Goal: Task Accomplishment & Management: Complete application form

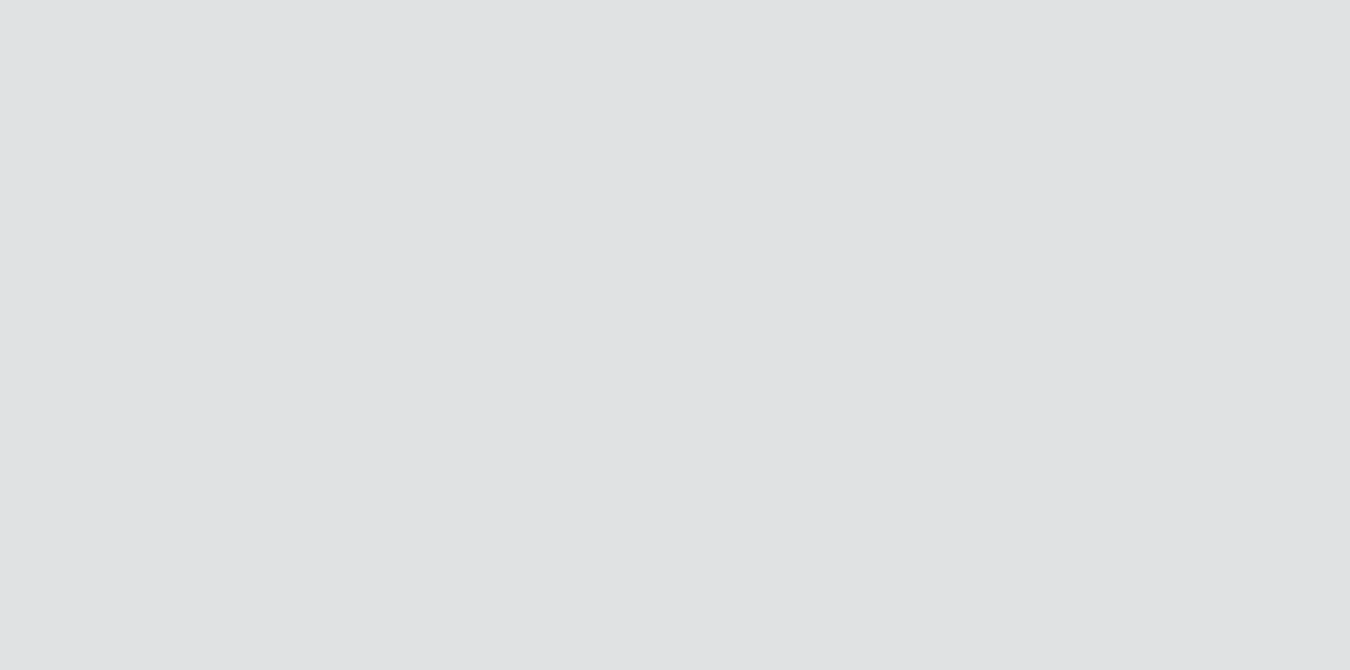
click at [314, 232] on div at bounding box center [675, 335] width 1350 height 670
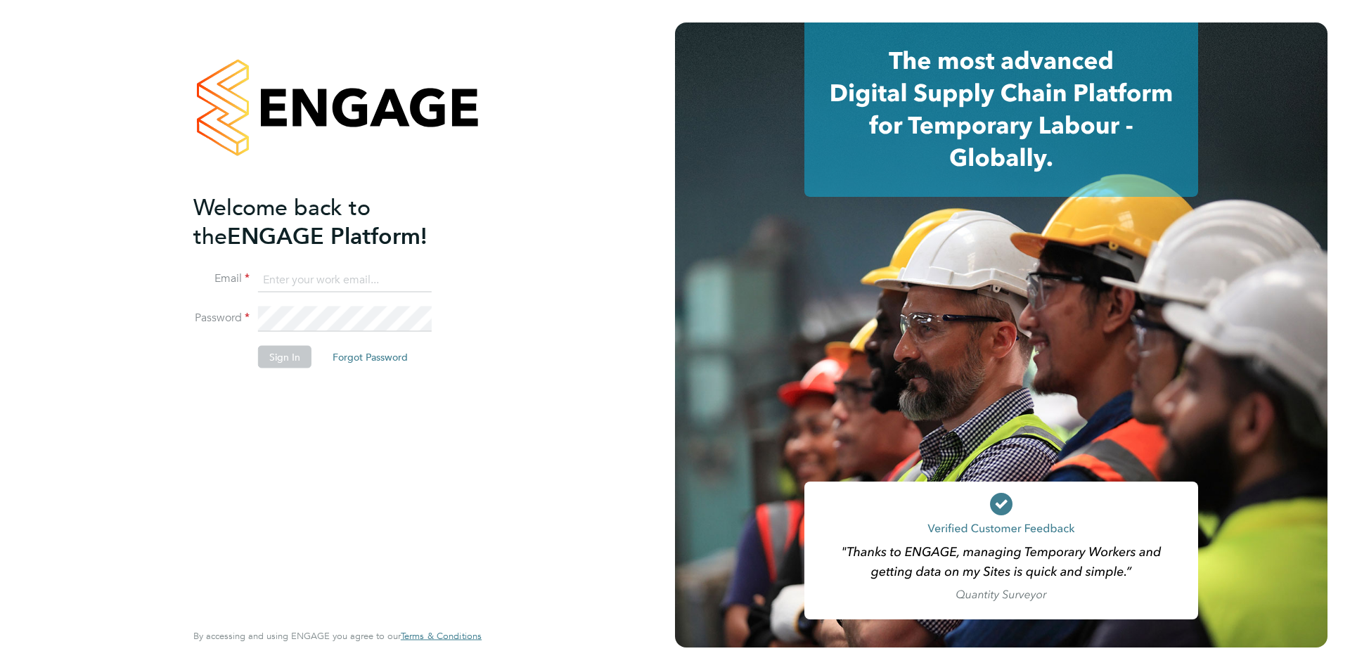
type input "anneliese.clifton@linearrecruitment.co.uk"
click at [283, 361] on button "Sign In" at bounding box center [284, 357] width 53 height 22
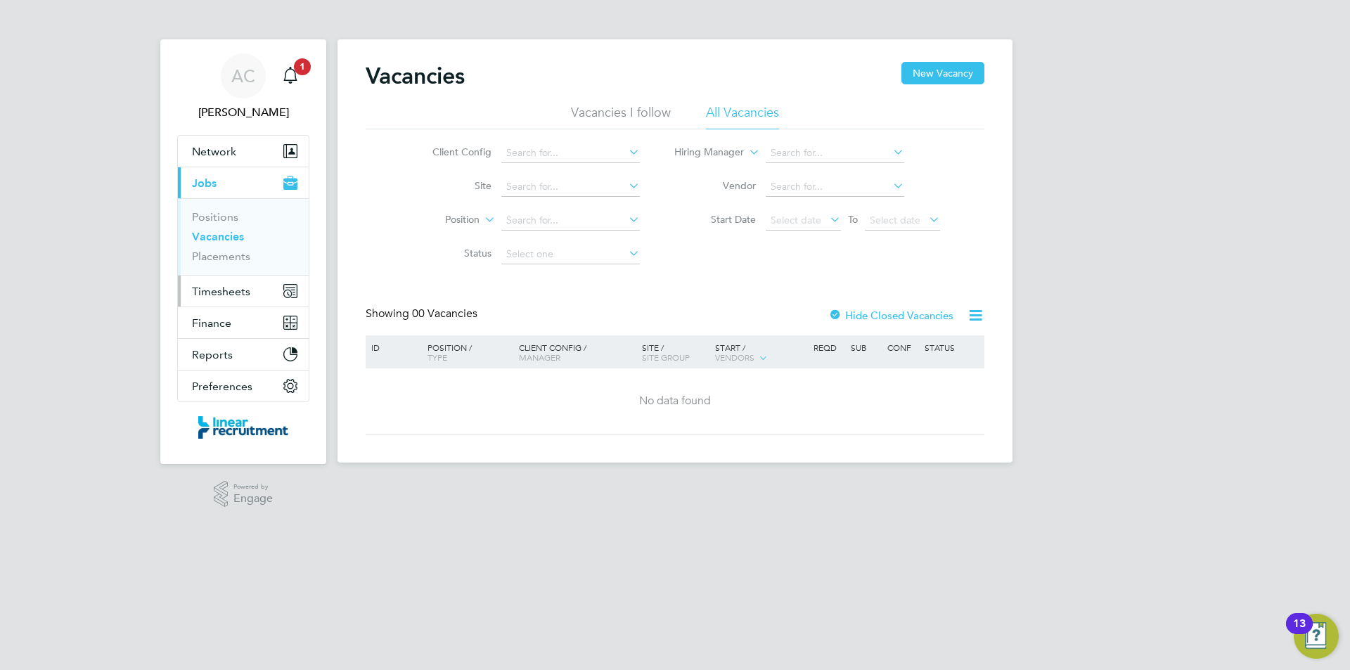
click at [224, 285] on span "Timesheets" at bounding box center [221, 291] width 58 height 13
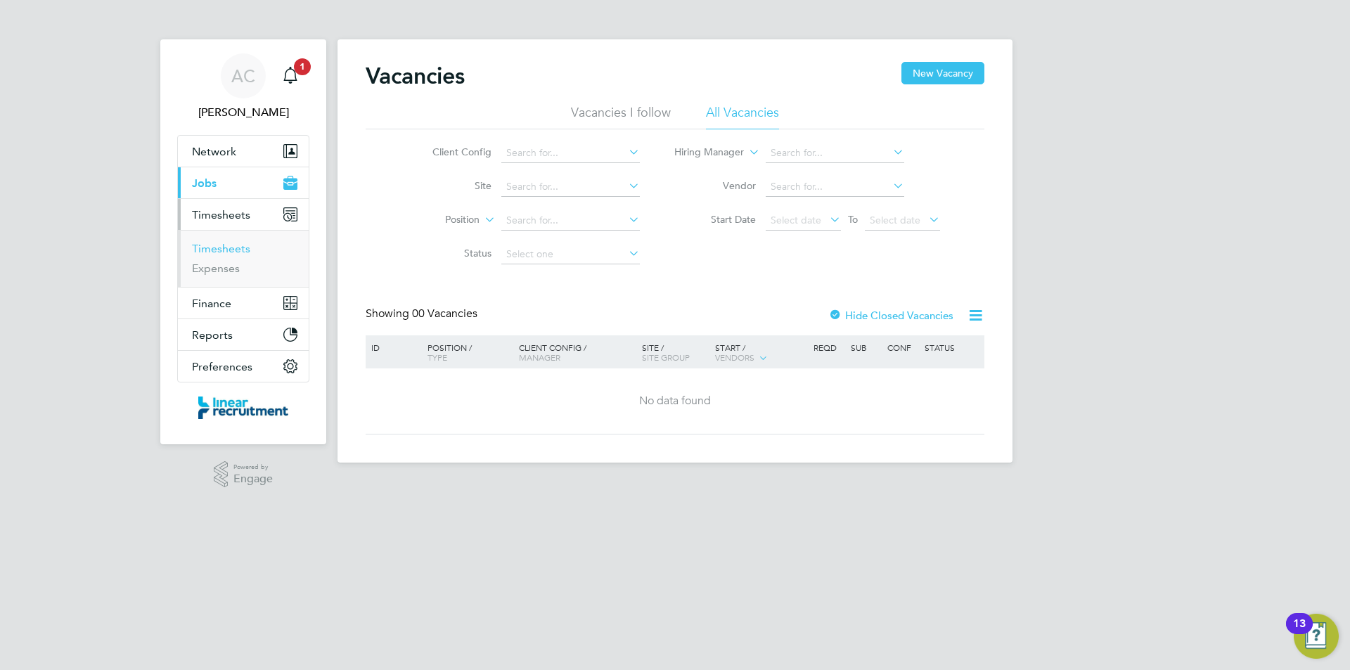
click at [224, 243] on link "Timesheets" at bounding box center [221, 248] width 58 height 13
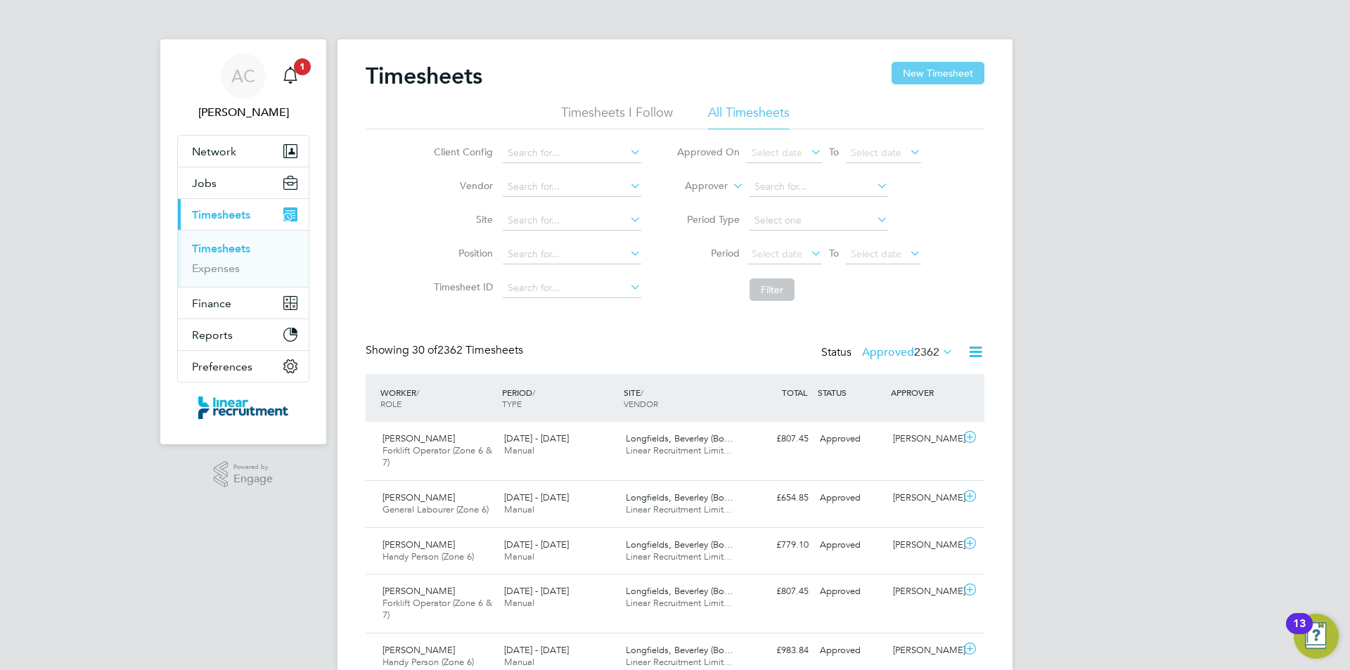
click at [930, 77] on button "New Timesheet" at bounding box center [937, 73] width 93 height 22
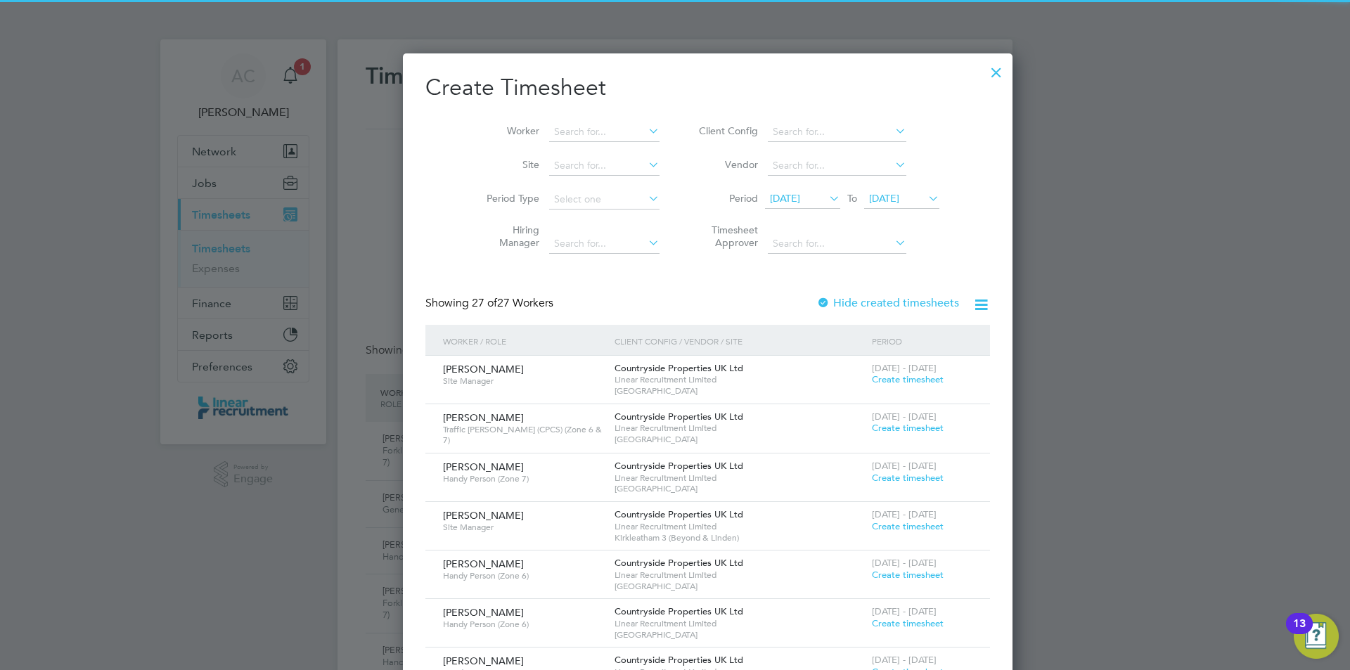
click at [869, 202] on span "[DATE]" at bounding box center [884, 198] width 30 height 13
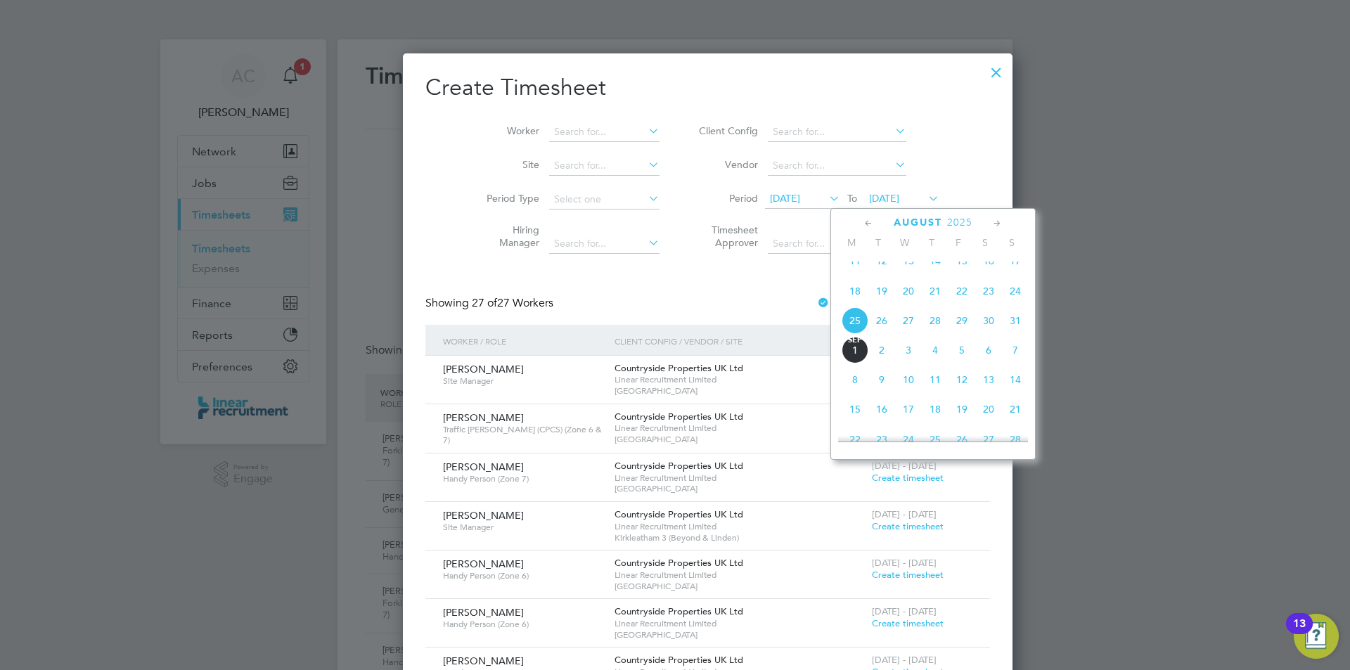
click at [1010, 334] on span "31" at bounding box center [1015, 320] width 27 height 27
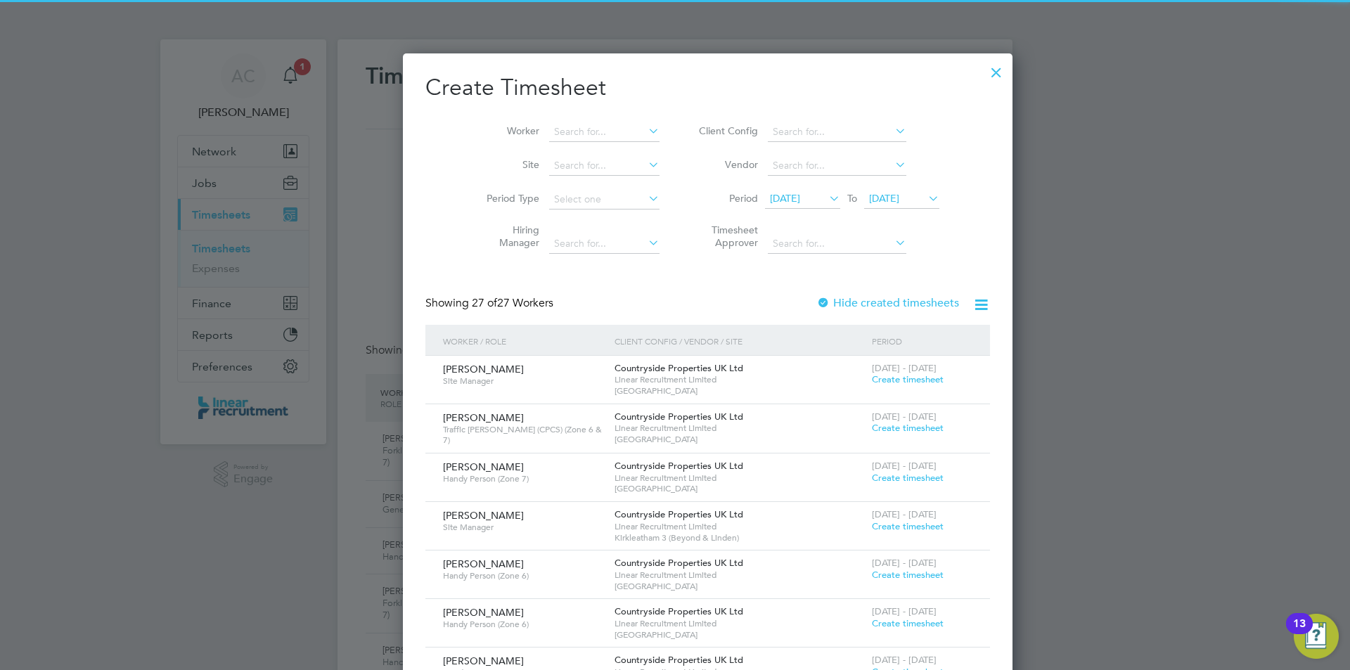
click at [775, 191] on span "[DATE]" at bounding box center [802, 199] width 75 height 19
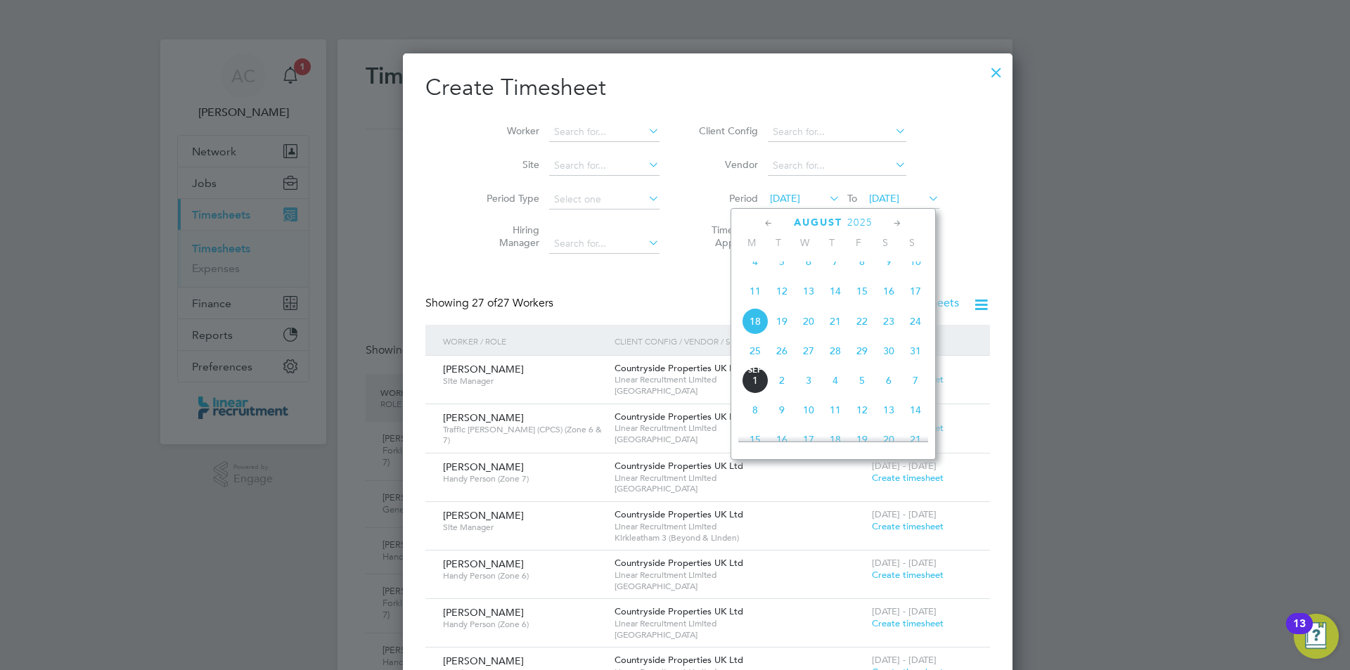
click at [764, 358] on span "25" at bounding box center [755, 350] width 27 height 27
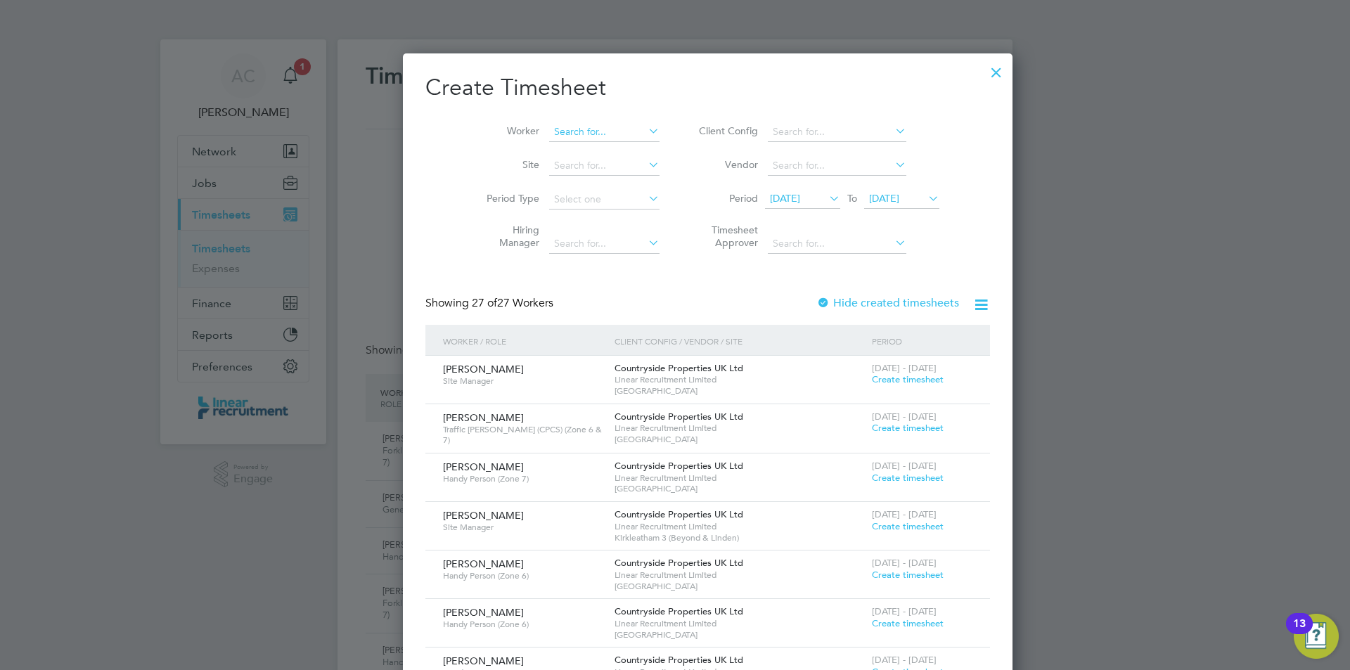
type input "m"
click at [531, 145] on b "Chris" at bounding box center [562, 151] width 82 height 12
type input "[PERSON_NAME]"
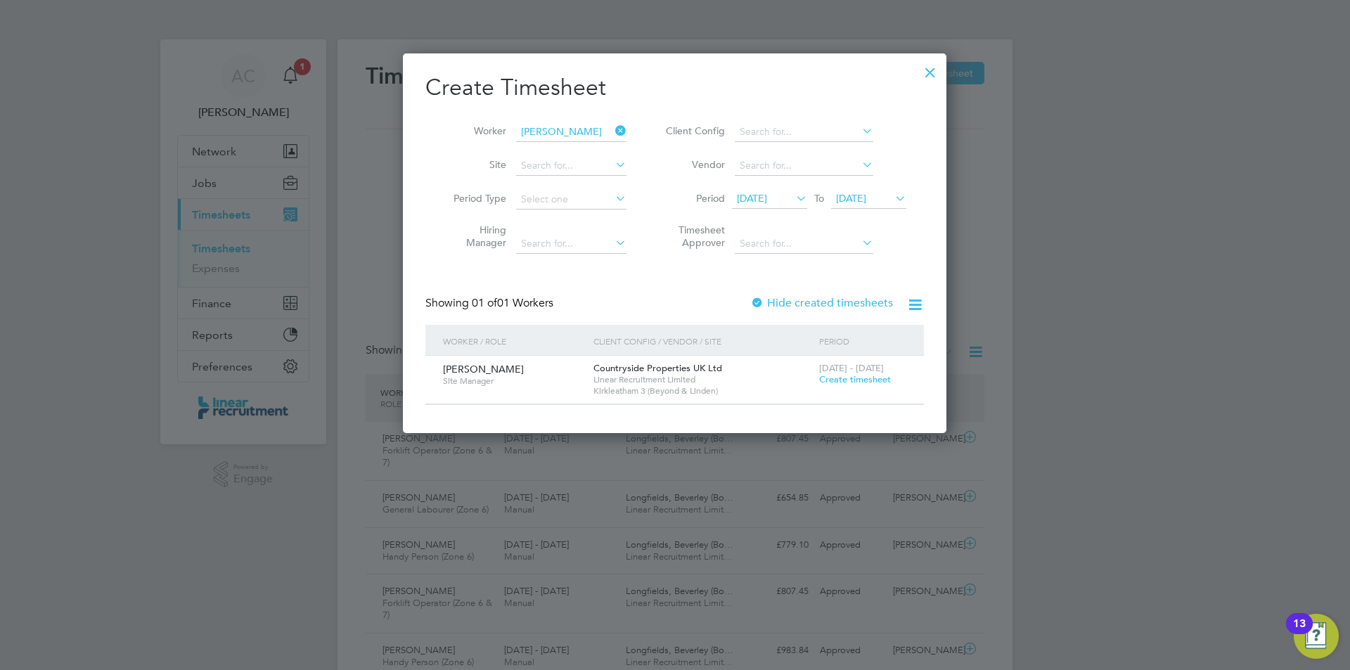
click at [851, 384] on span "Create timesheet" at bounding box center [855, 379] width 72 height 12
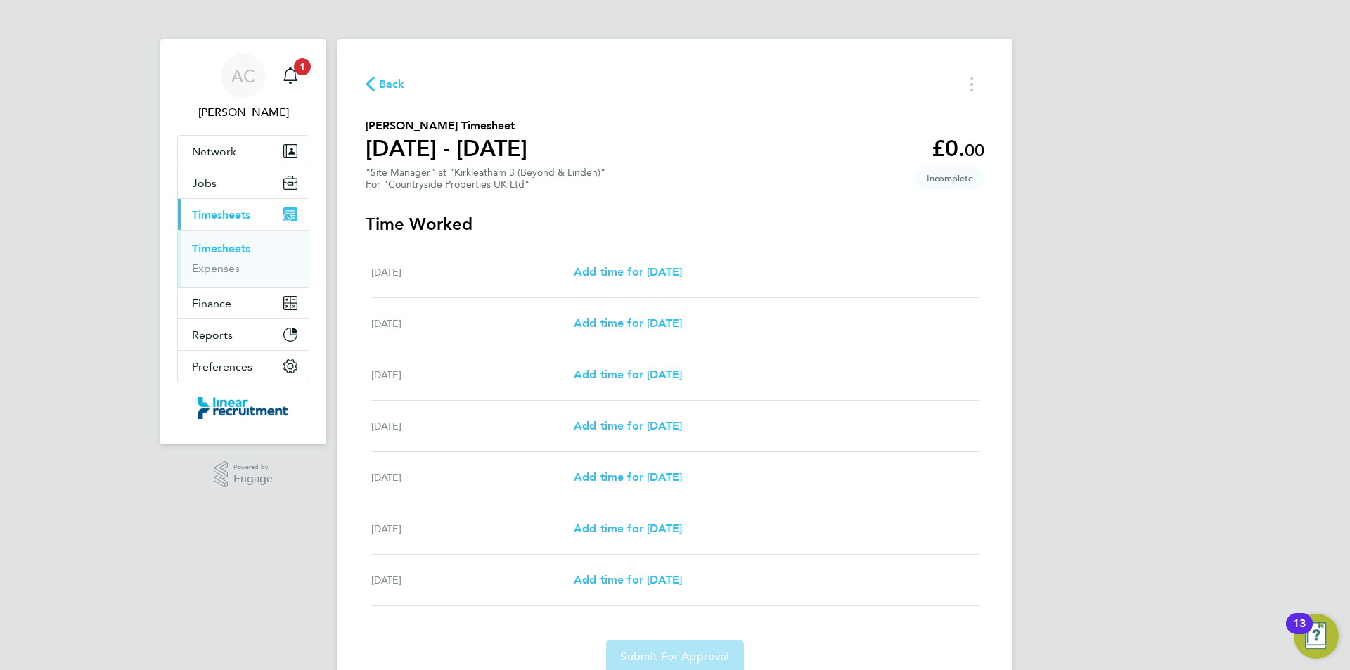
click at [643, 345] on div "Tue 26 Aug Add time for Tue 26 Aug Add time for Tue 26 Aug" at bounding box center [674, 323] width 607 height 51
click at [636, 324] on span "Add time for [DATE]" at bounding box center [628, 322] width 108 height 13
select select "30"
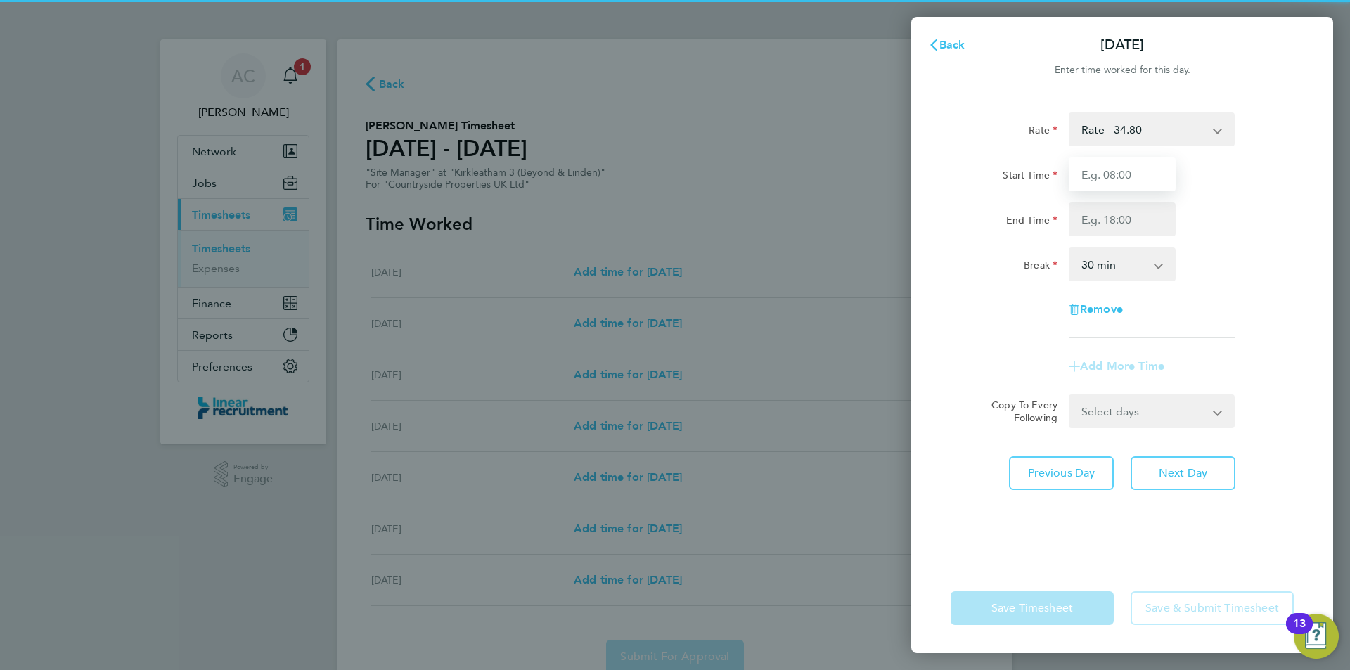
click at [1140, 163] on input "Start Time" at bounding box center [1122, 174] width 107 height 34
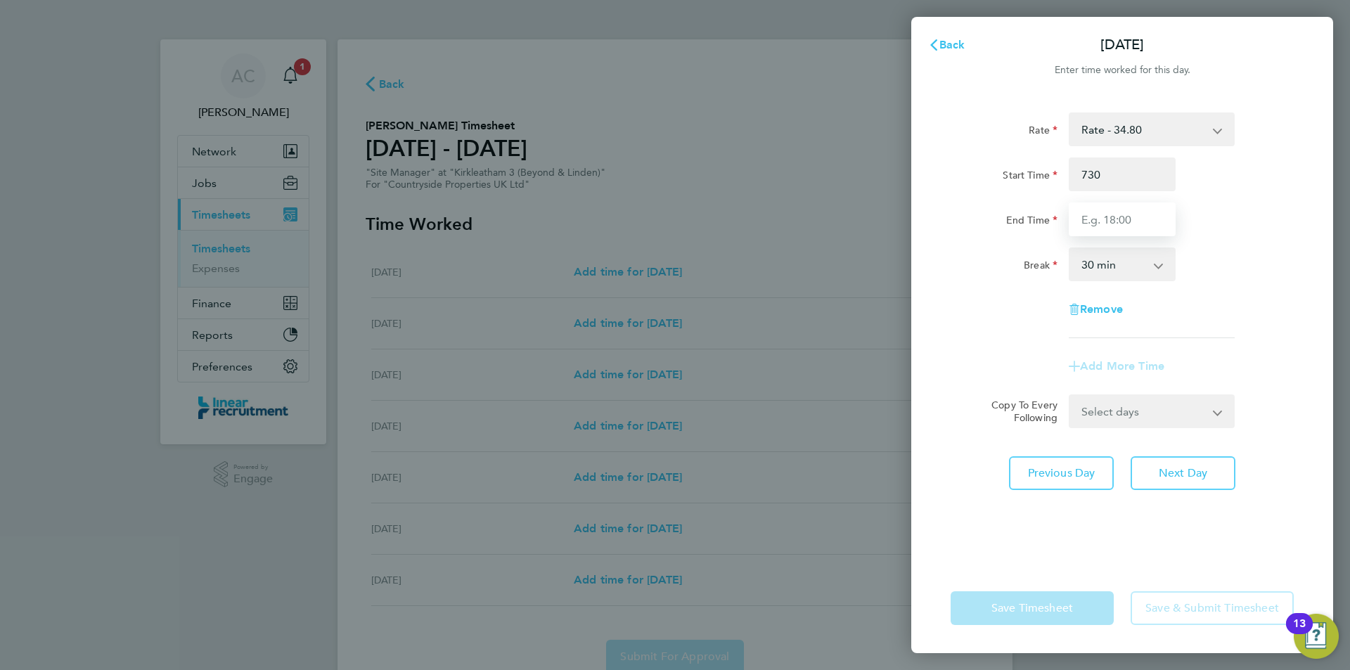
type input "07:30"
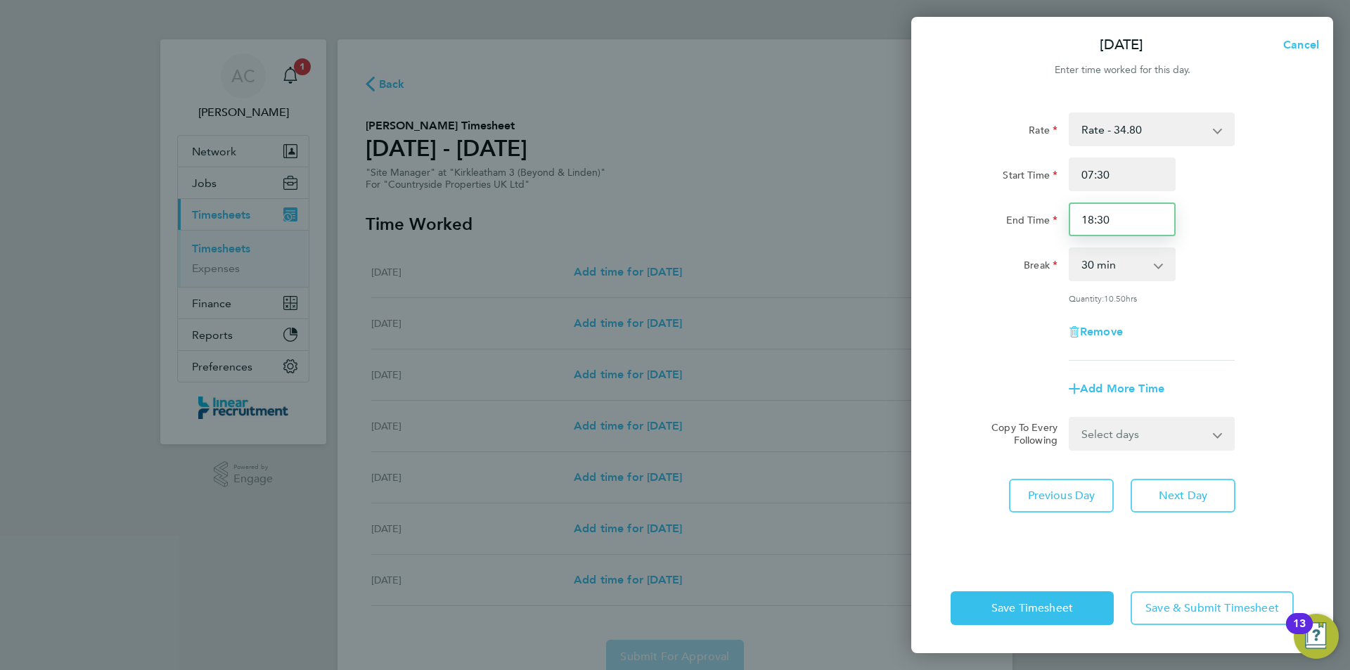
drag, startPoint x: 1116, startPoint y: 223, endPoint x: 998, endPoint y: 233, distance: 119.3
click at [1019, 238] on div "Rate Rate - 34.80 Basic Start Time 07:30 End Time 18:30 Break 0 min 15 min 30 m…" at bounding box center [1122, 236] width 343 height 248
drag, startPoint x: 1109, startPoint y: 228, endPoint x: 1022, endPoint y: 226, distance: 87.9
click at [1024, 227] on div "End Time 17:30" at bounding box center [1122, 219] width 354 height 34
type input "17:00"
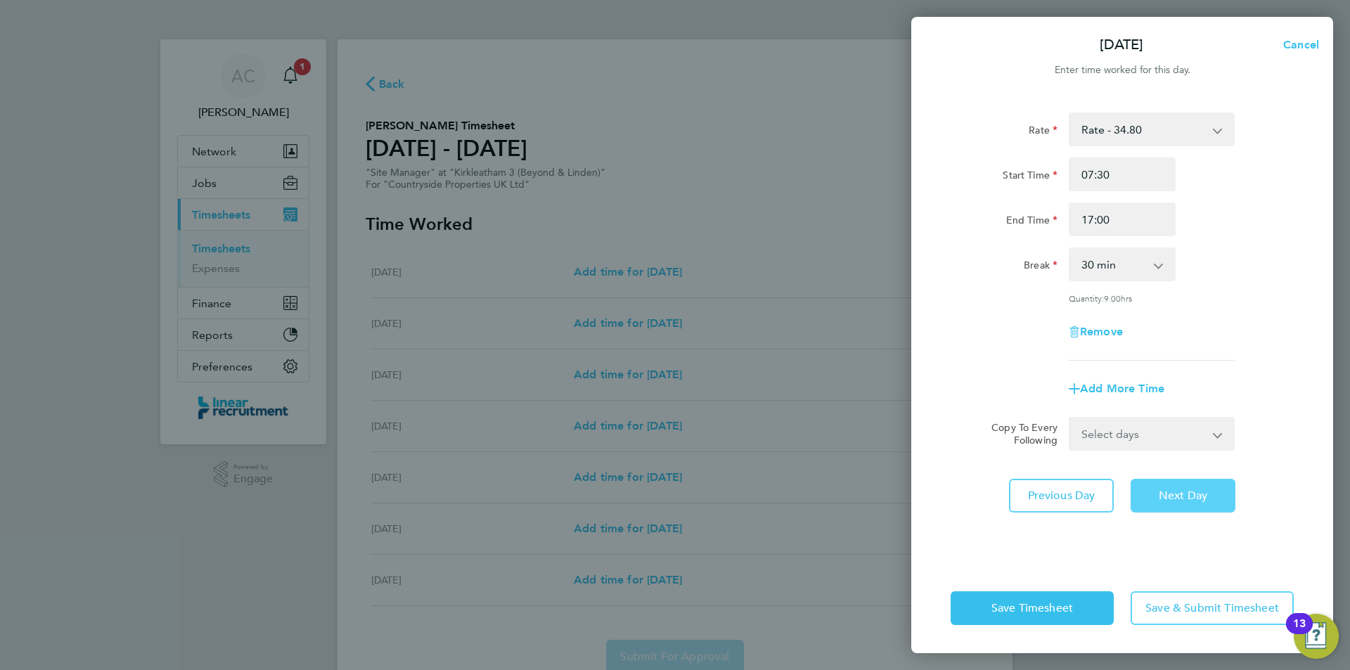
click at [1184, 504] on button "Next Day" at bounding box center [1182, 496] width 105 height 34
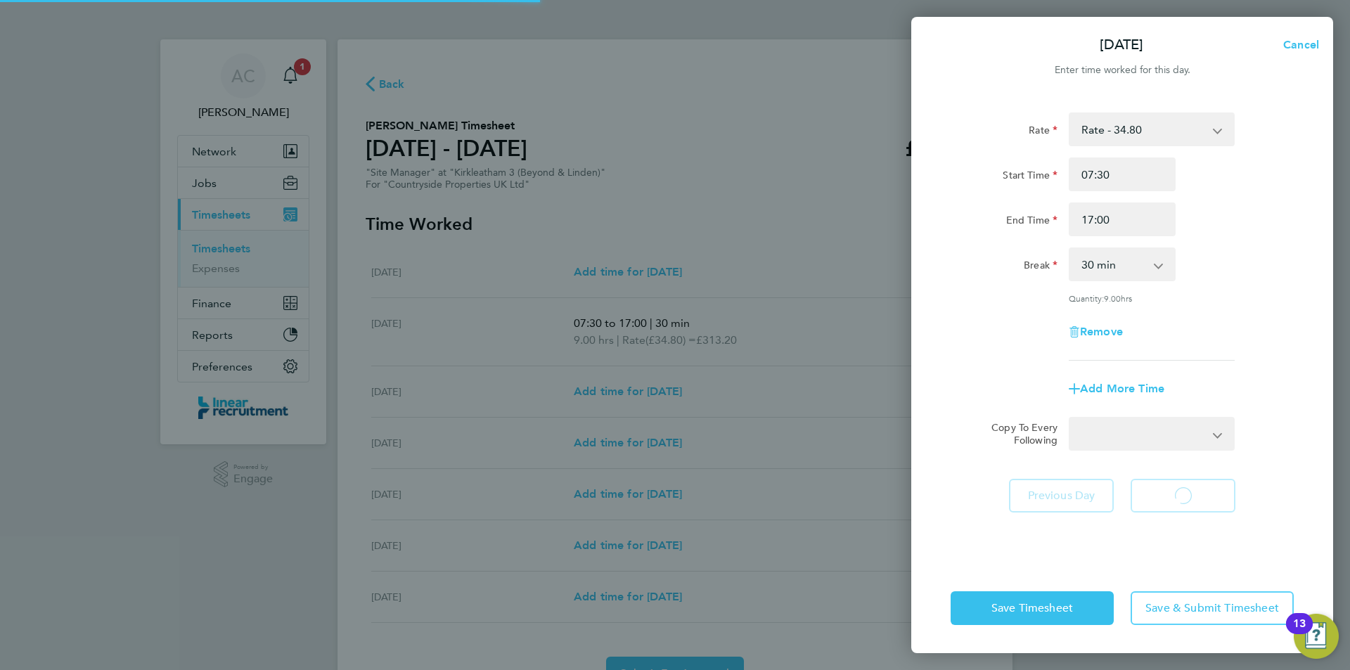
select select "30"
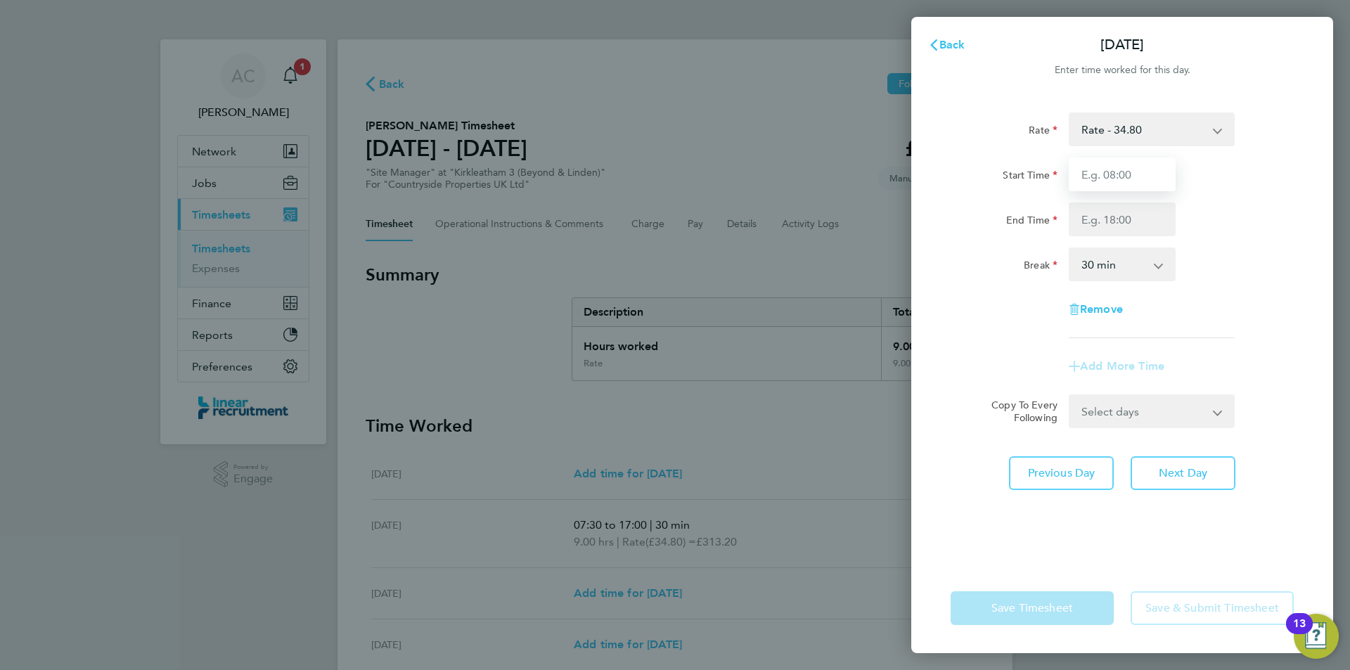
click at [1130, 177] on input "Start Time" at bounding box center [1122, 174] width 107 height 34
type input "07:30"
type input "17:00"
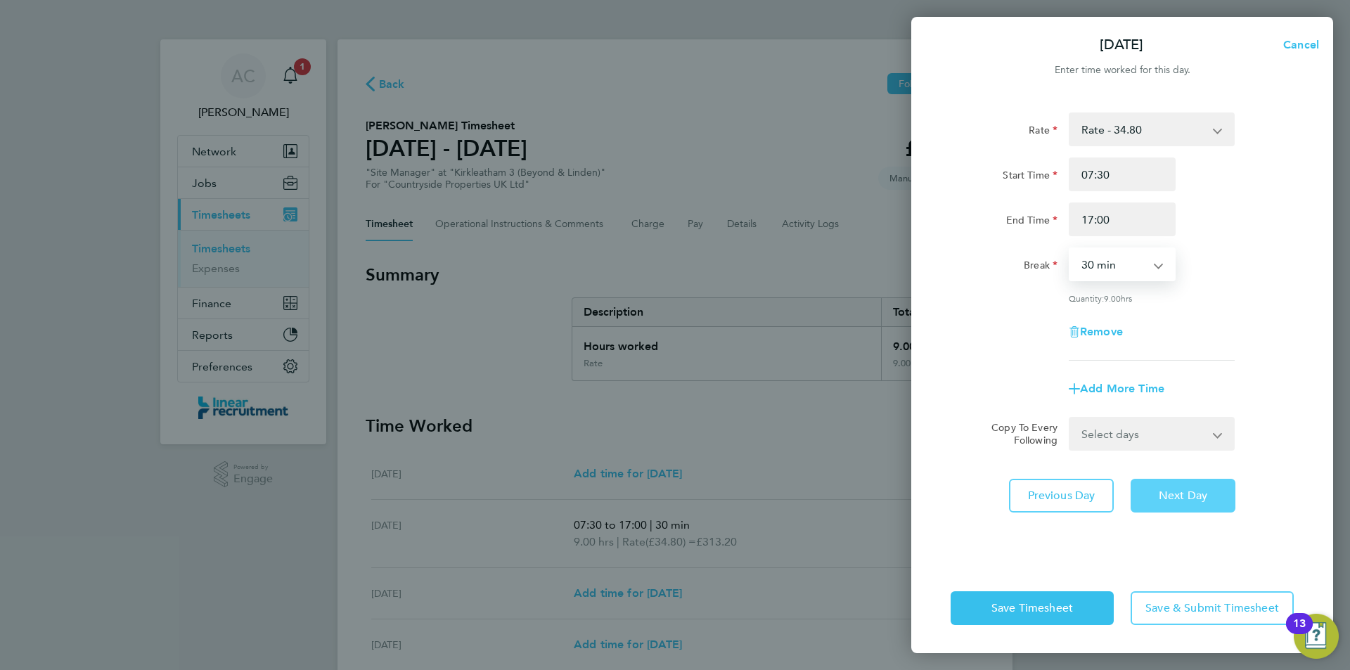
click at [1166, 479] on button "Next Day" at bounding box center [1182, 496] width 105 height 34
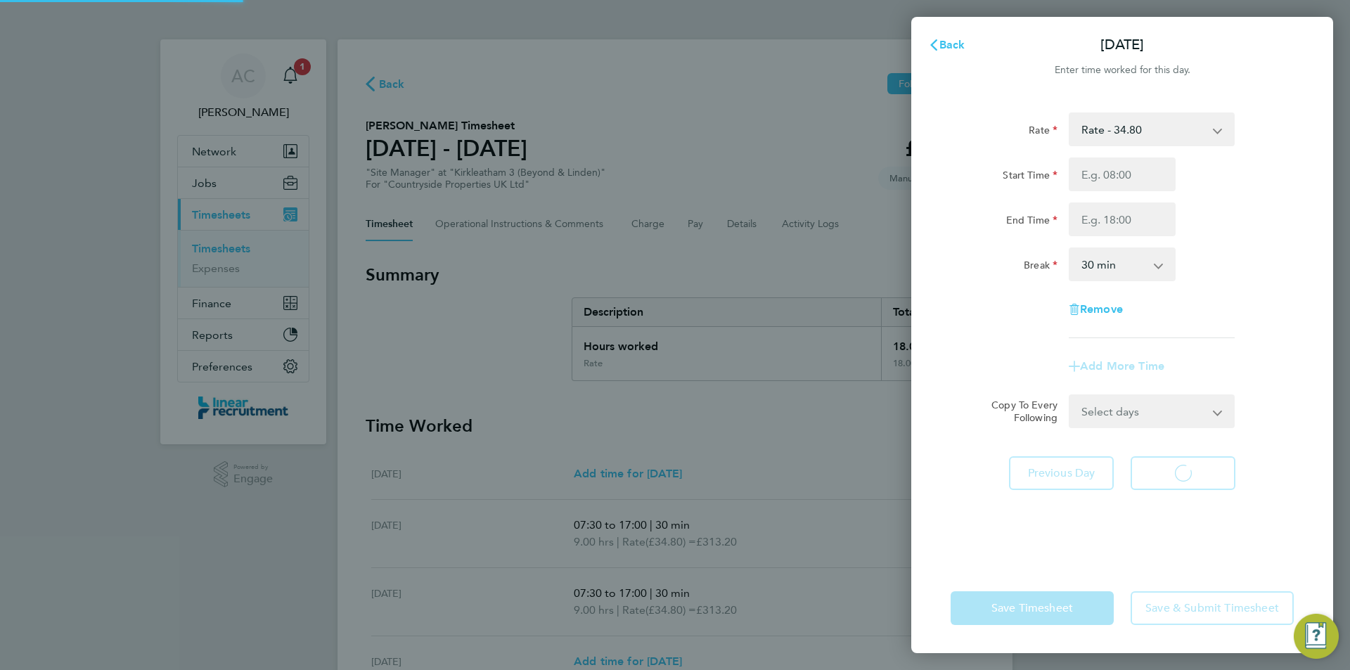
select select "30"
drag, startPoint x: 1122, startPoint y: 214, endPoint x: 1119, endPoint y: 177, distance: 37.4
click at [1119, 177] on input "Start Time" at bounding box center [1122, 174] width 107 height 34
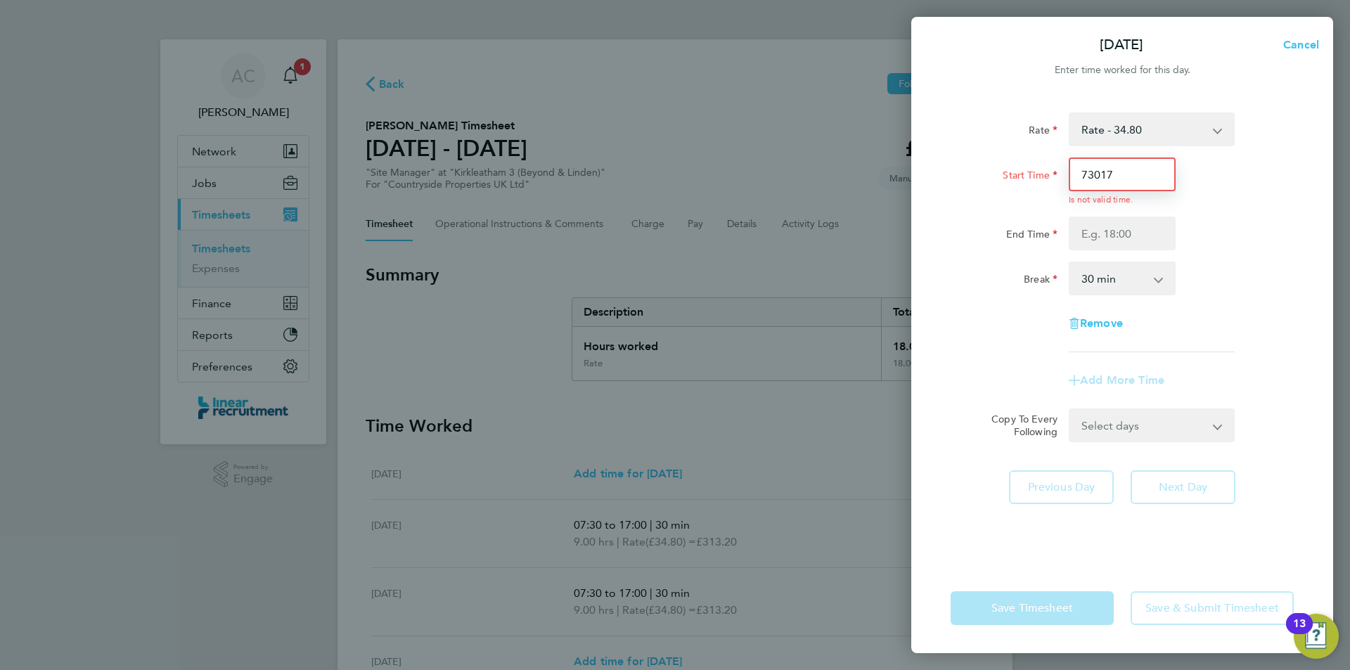
drag, startPoint x: 1119, startPoint y: 177, endPoint x: 998, endPoint y: 198, distance: 122.7
click at [1003, 198] on div "Start Time 73017 Is not valid time." at bounding box center [1122, 181] width 354 height 48
type input "07:30"
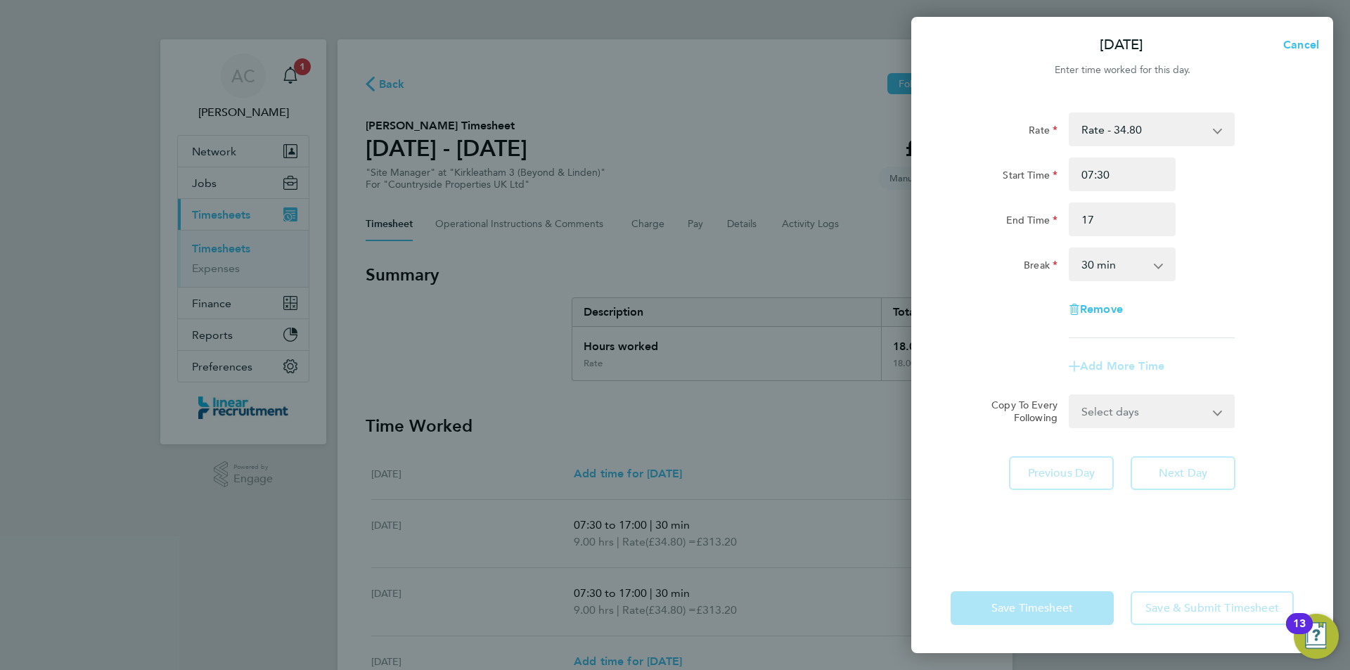
type input "17:00"
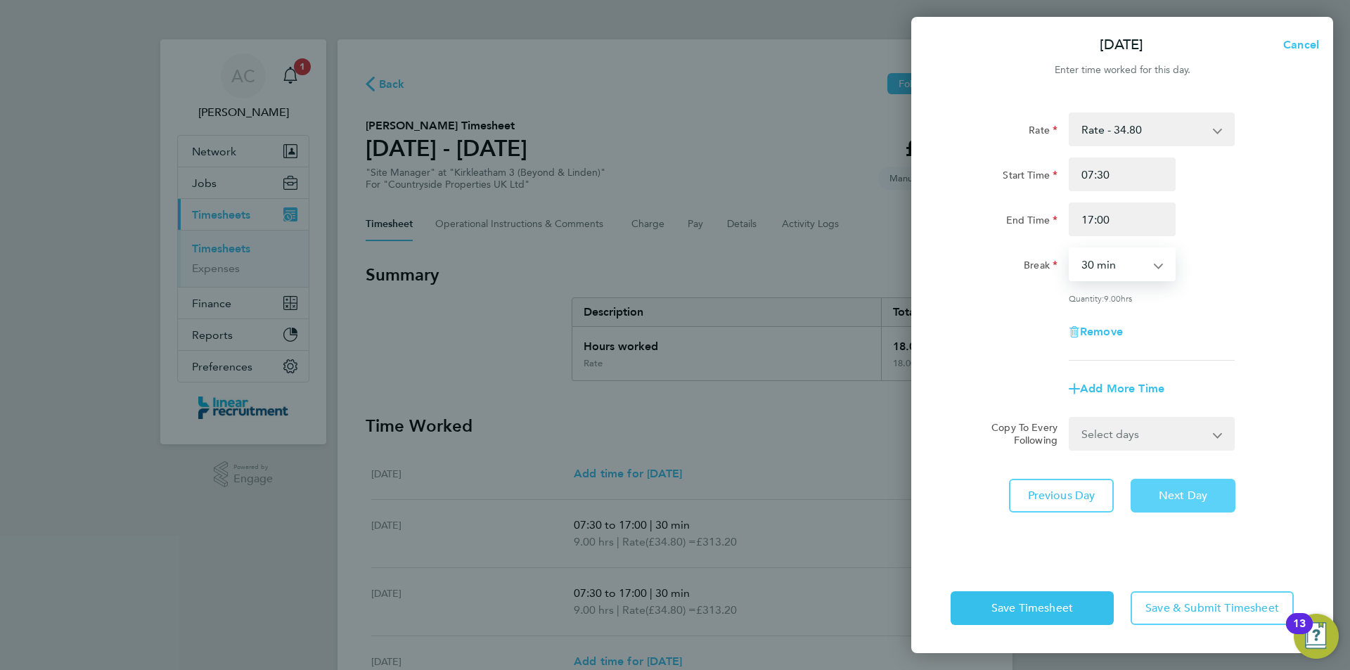
click at [1207, 496] on span "Next Day" at bounding box center [1183, 496] width 49 height 14
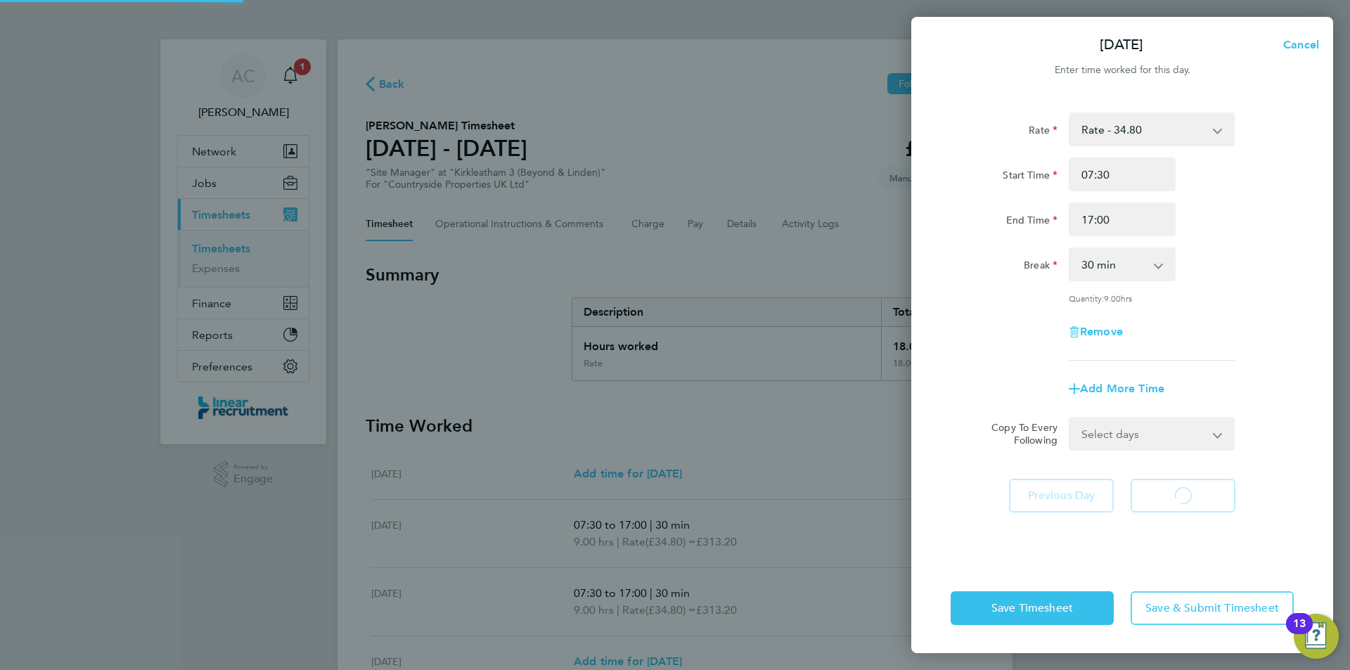
select select "30"
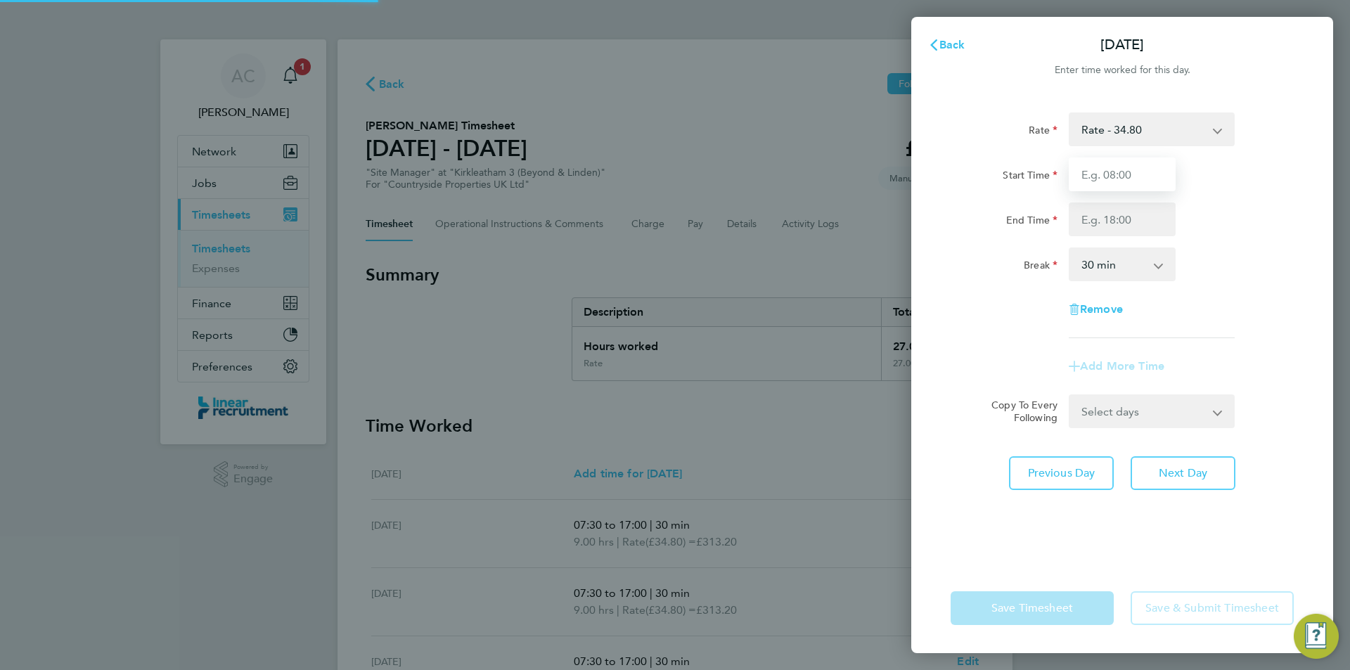
click at [1119, 176] on input "Start Time" at bounding box center [1122, 174] width 107 height 34
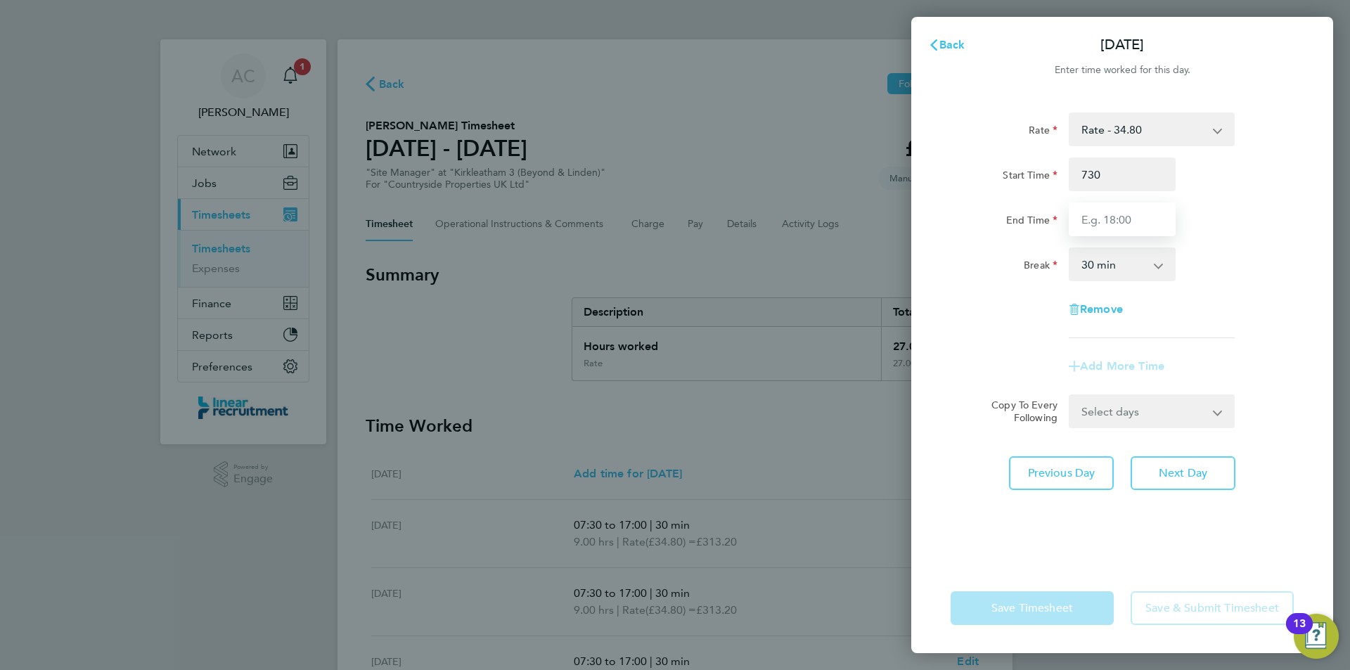
type input "07:30"
type input "16:00"
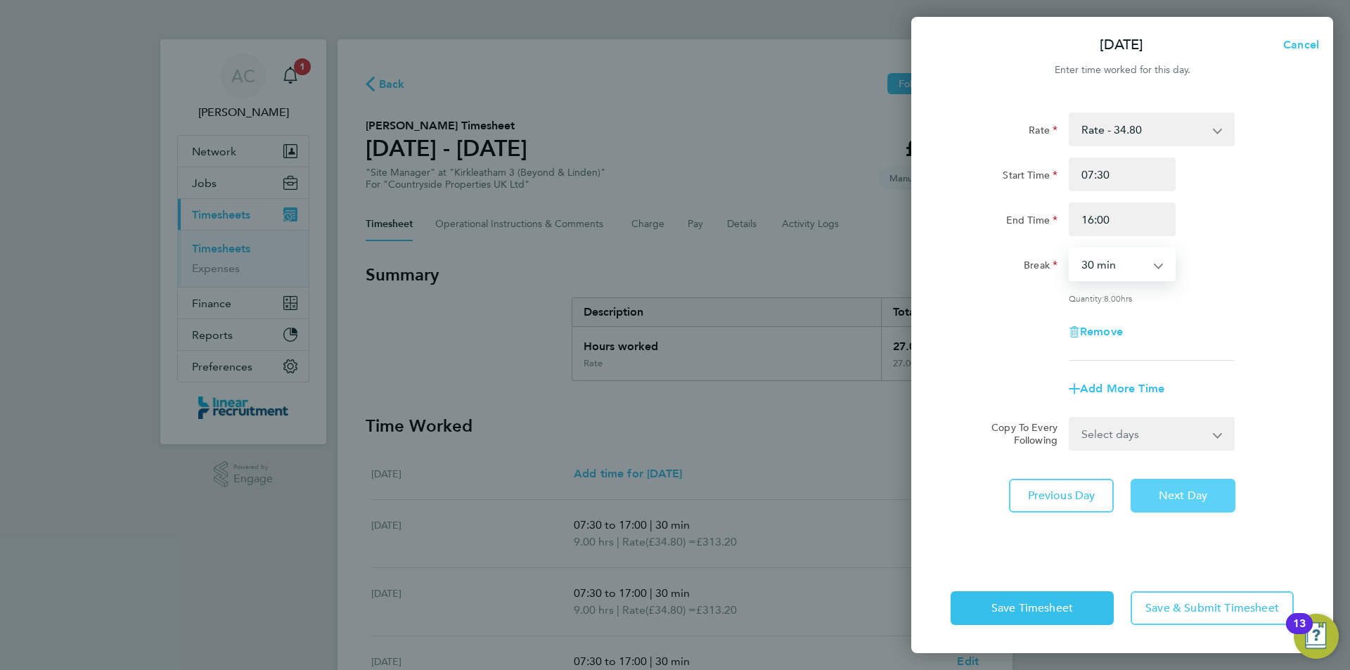
click at [1178, 484] on button "Next Day" at bounding box center [1182, 496] width 105 height 34
select select "30"
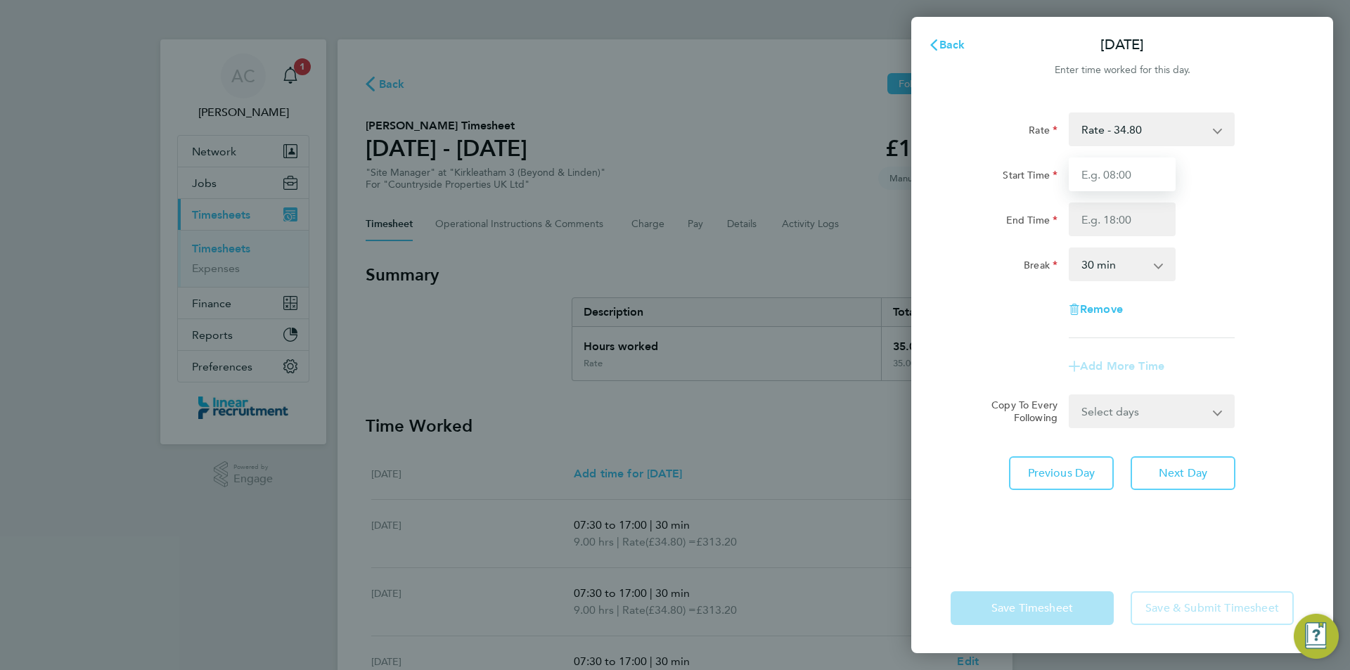
click at [1102, 167] on input "Start Time" at bounding box center [1122, 174] width 107 height 34
type input "07:30"
type input "14:00"
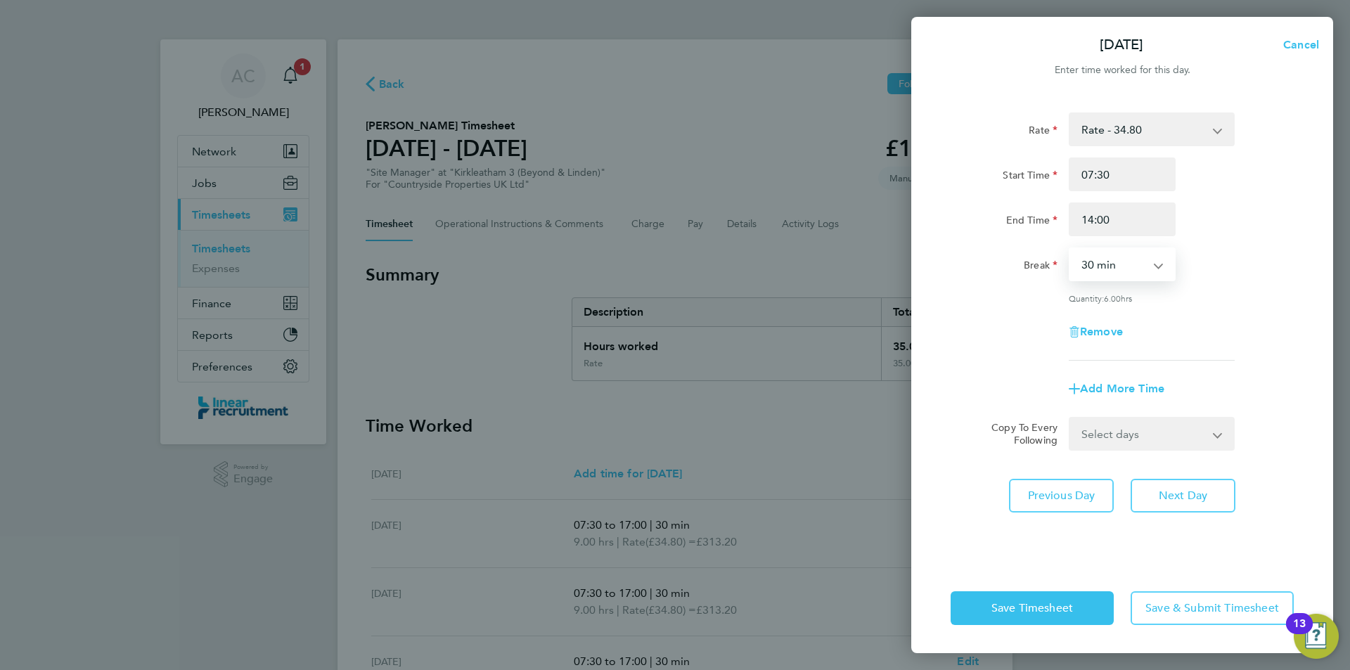
click at [1123, 258] on select "0 min 15 min 30 min 45 min 60 min 75 min 90 min" at bounding box center [1113, 264] width 87 height 31
select select "0"
click at [1070, 249] on select "0 min 15 min 30 min 45 min 60 min 75 min 90 min" at bounding box center [1113, 264] width 87 height 31
drag, startPoint x: 1121, startPoint y: 264, endPoint x: 1036, endPoint y: 264, distance: 85.1
click at [1059, 265] on div "Break 0 min 15 min 30 min 45 min 60 min 75 min 90 min" at bounding box center [1122, 264] width 354 height 34
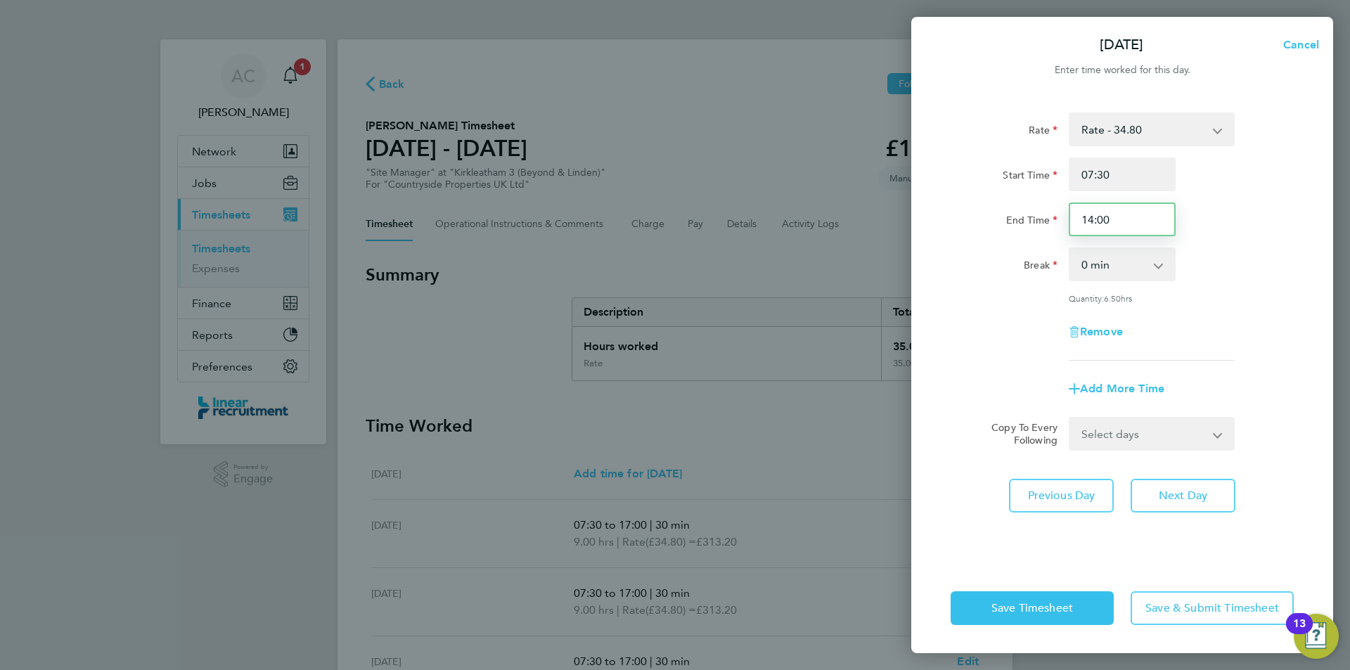
click at [1130, 233] on input "14:00" at bounding box center [1122, 219] width 107 height 34
drag, startPoint x: 1130, startPoint y: 217, endPoint x: 957, endPoint y: 214, distance: 173.7
click at [972, 212] on div "End Time 14:00" at bounding box center [1122, 219] width 354 height 34
type input "13:30"
click at [1044, 604] on span "Save Timesheet" at bounding box center [1032, 608] width 82 height 14
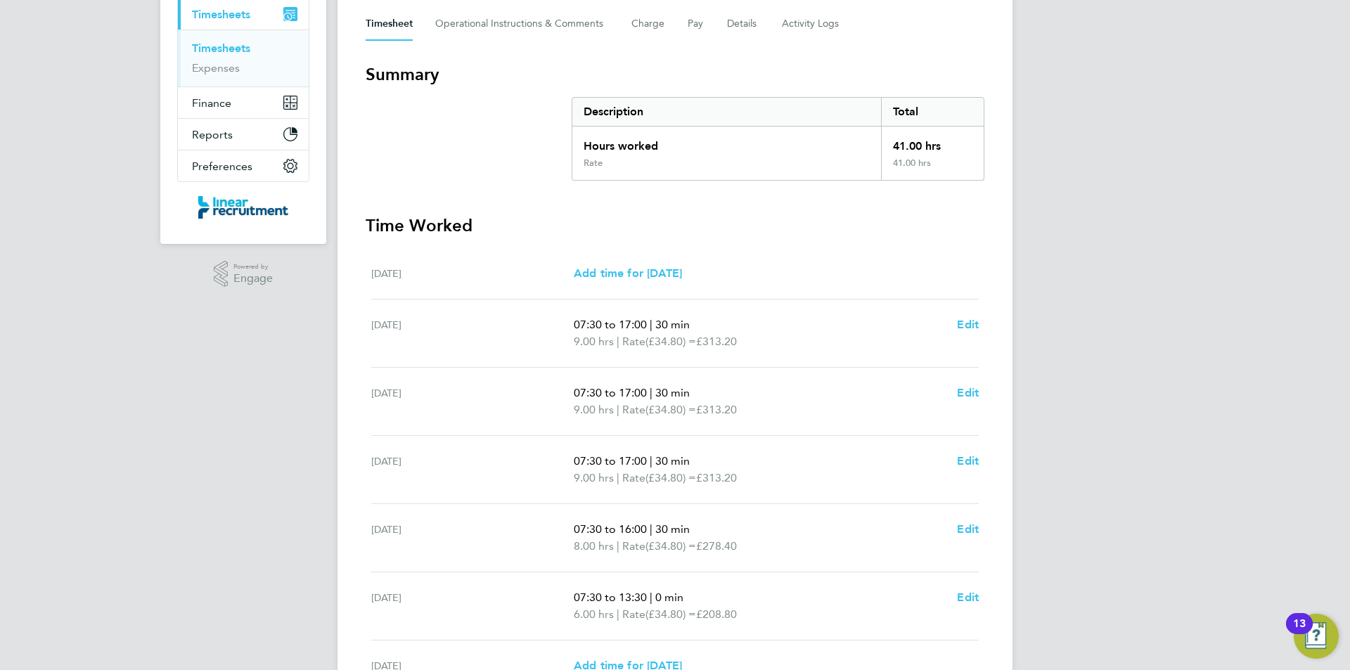
scroll to position [346, 0]
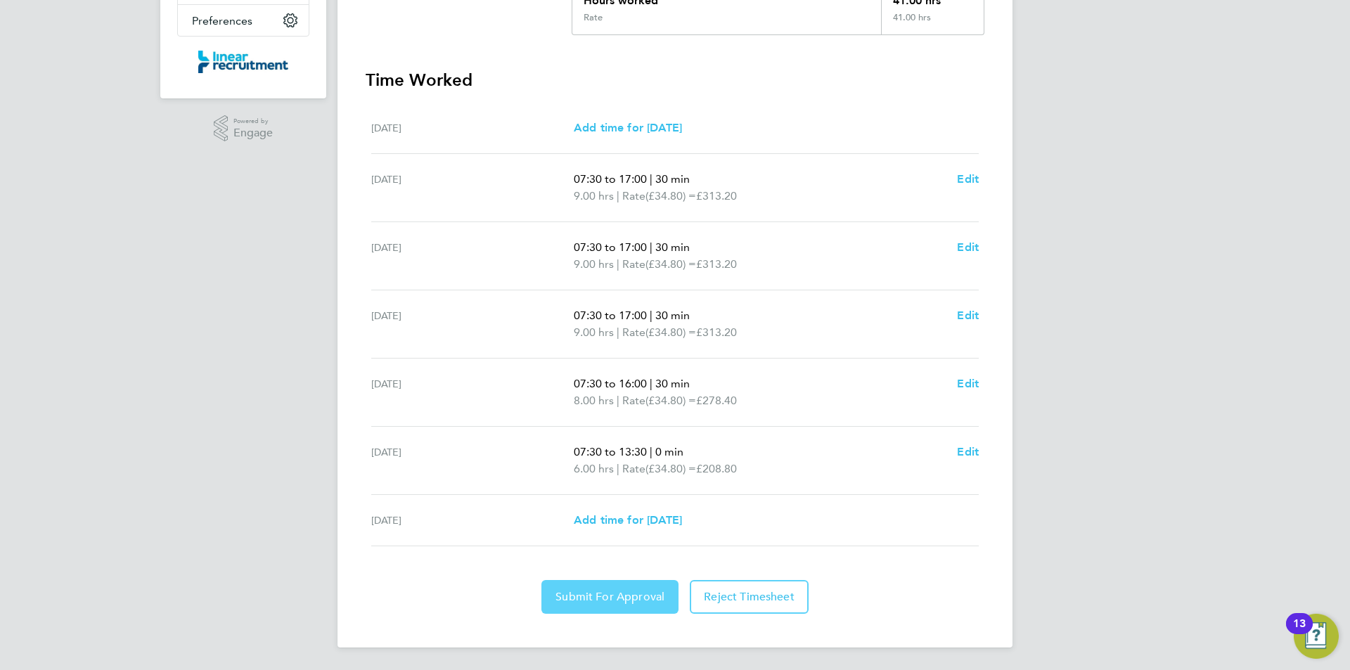
click at [606, 593] on span "Submit For Approval" at bounding box center [609, 597] width 109 height 14
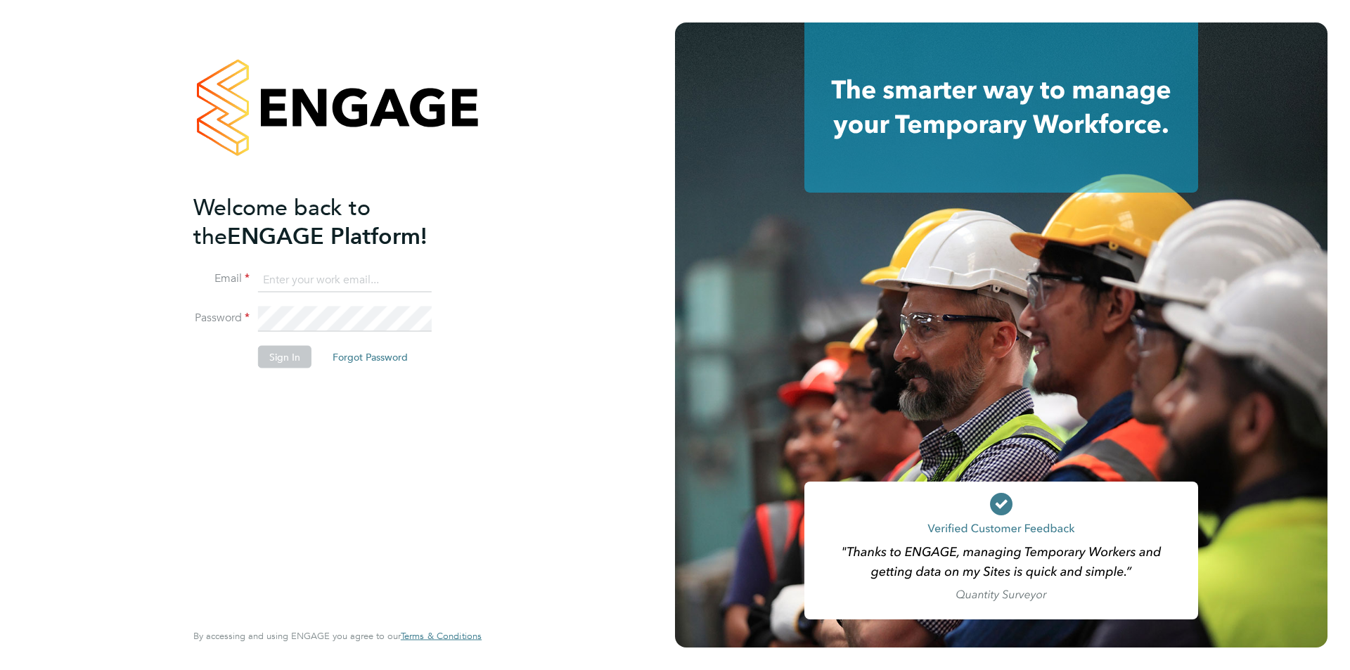
type input "anneliese.clifton@linearrecruitment.co.uk"
click at [282, 366] on button "Sign In" at bounding box center [284, 357] width 53 height 22
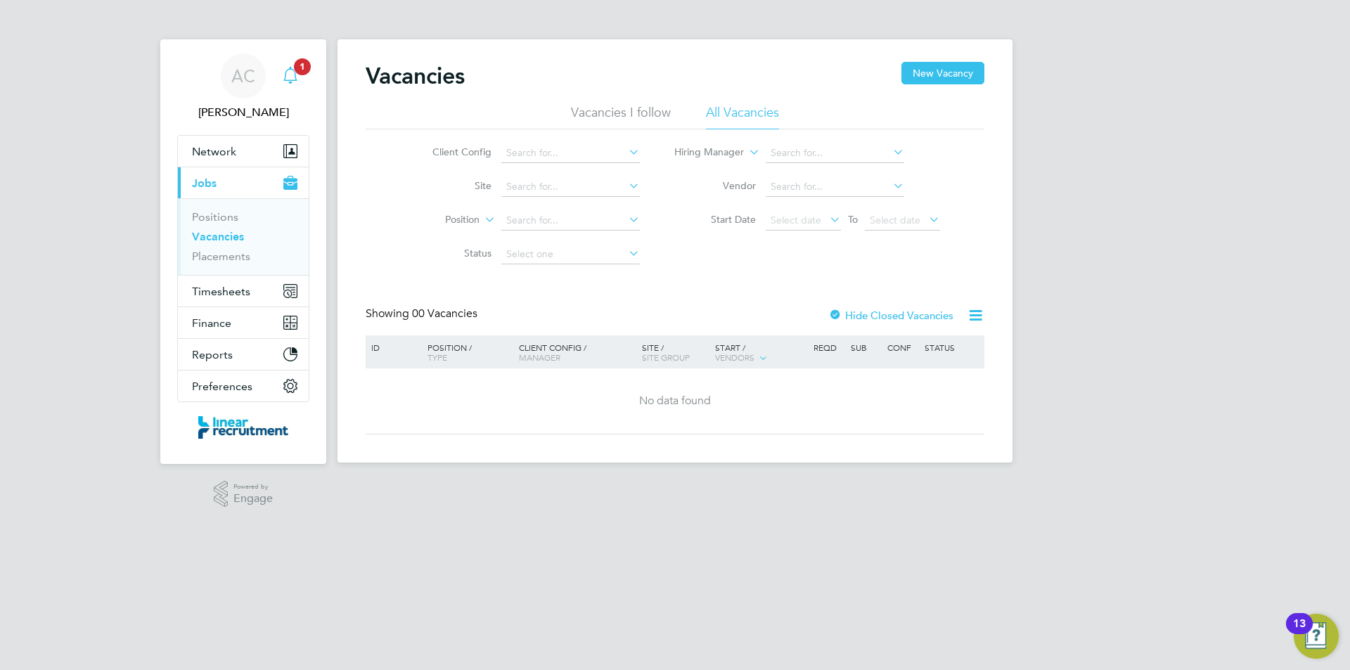
click at [287, 72] on icon "Main navigation" at bounding box center [290, 75] width 17 height 17
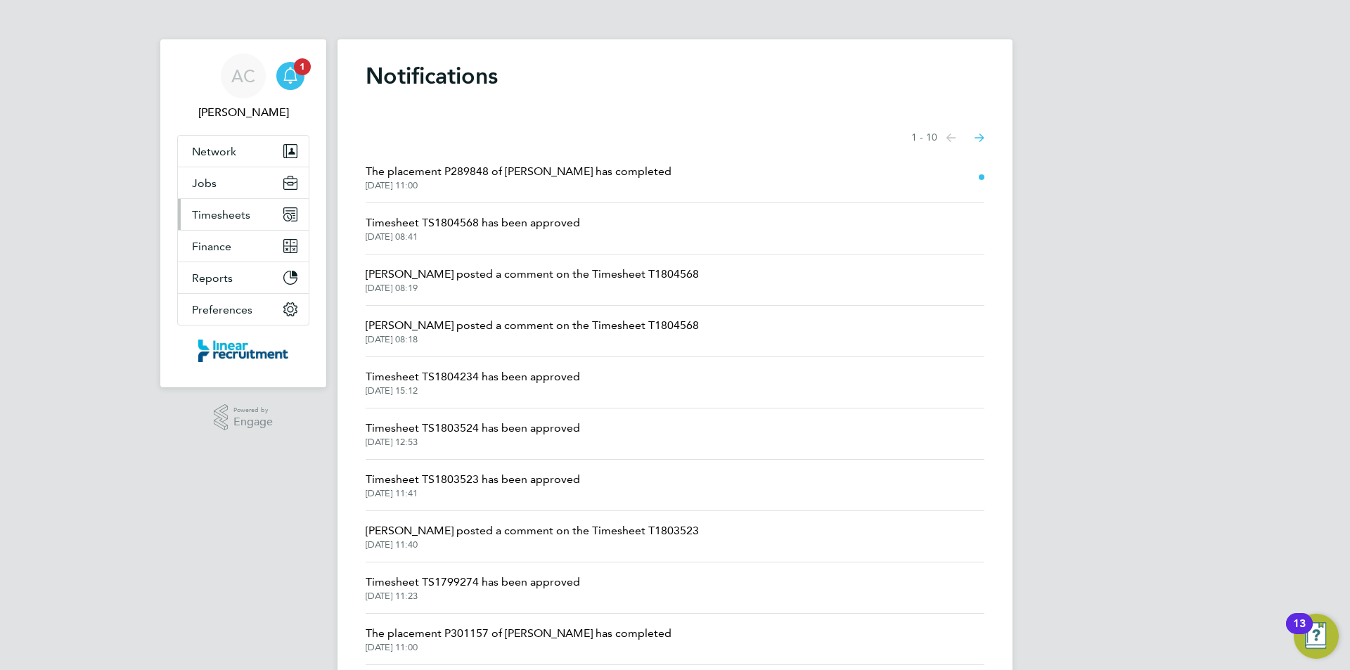
click at [241, 205] on button "Timesheets" at bounding box center [243, 214] width 131 height 31
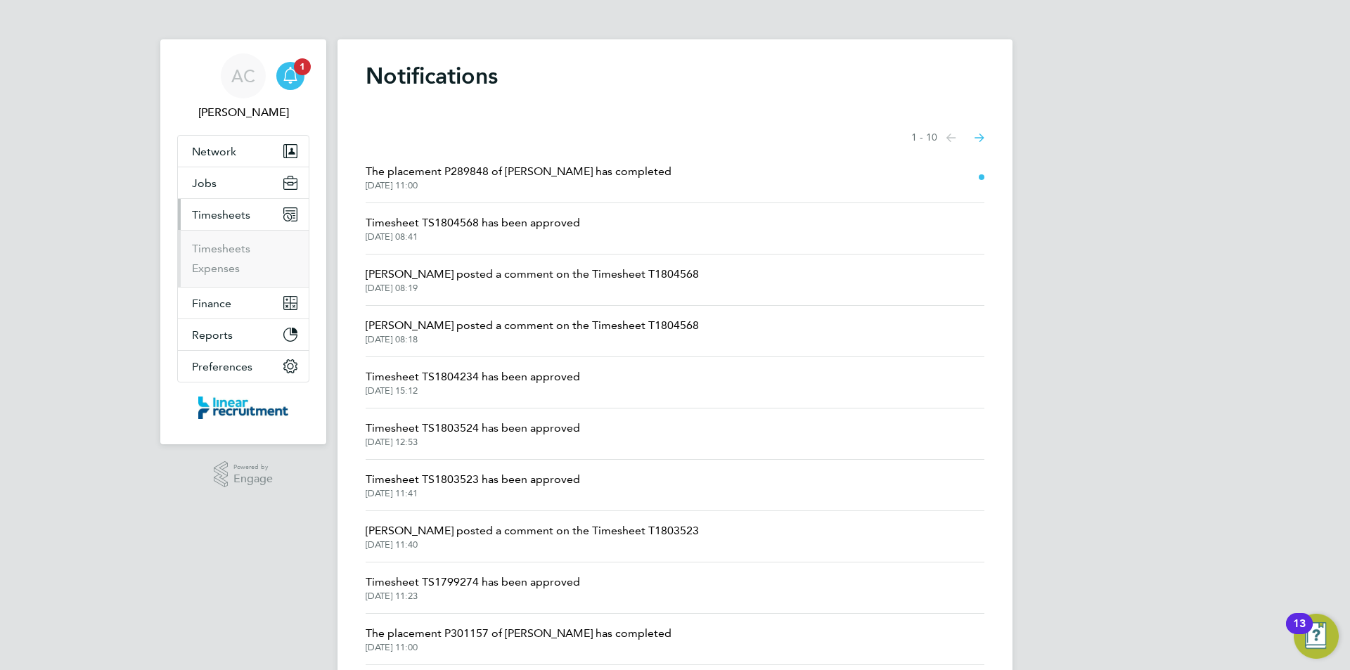
click at [234, 231] on ul "Timesheets Expenses" at bounding box center [243, 258] width 131 height 57
click at [246, 252] on link "Timesheets" at bounding box center [221, 248] width 58 height 13
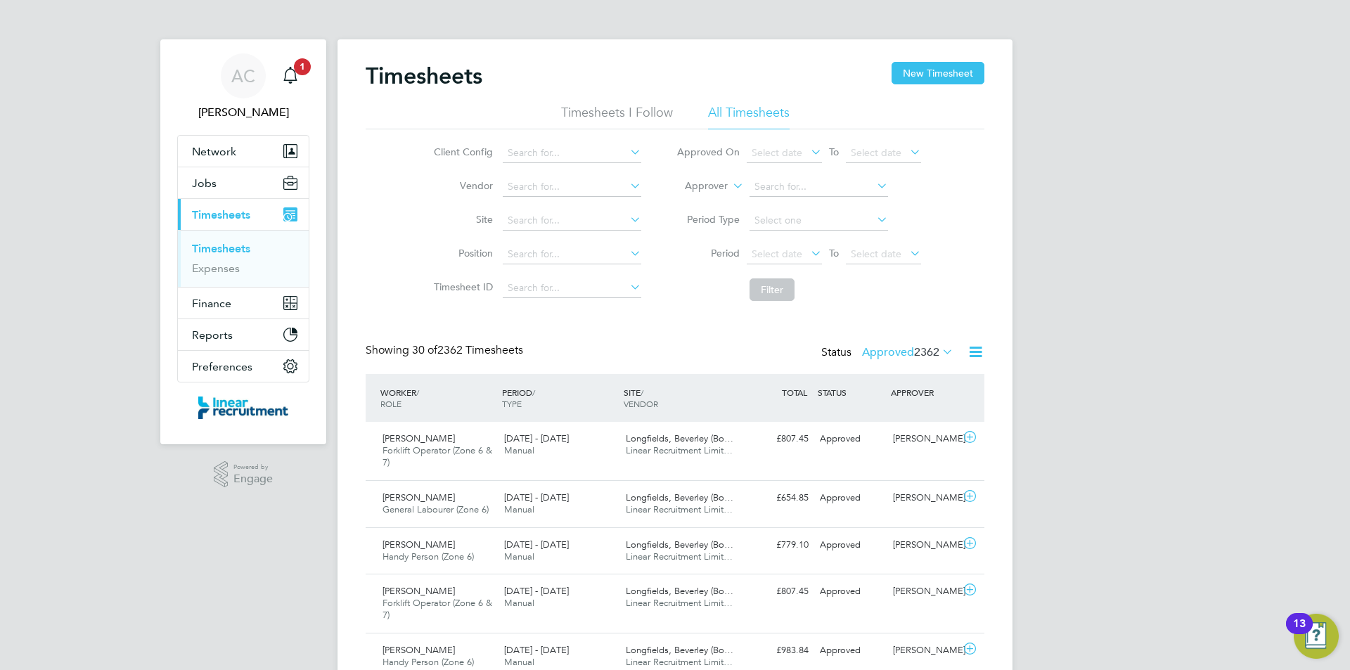
click at [922, 352] on span "2362" at bounding box center [926, 352] width 25 height 14
click at [907, 420] on li "Submitted" at bounding box center [889, 417] width 65 height 20
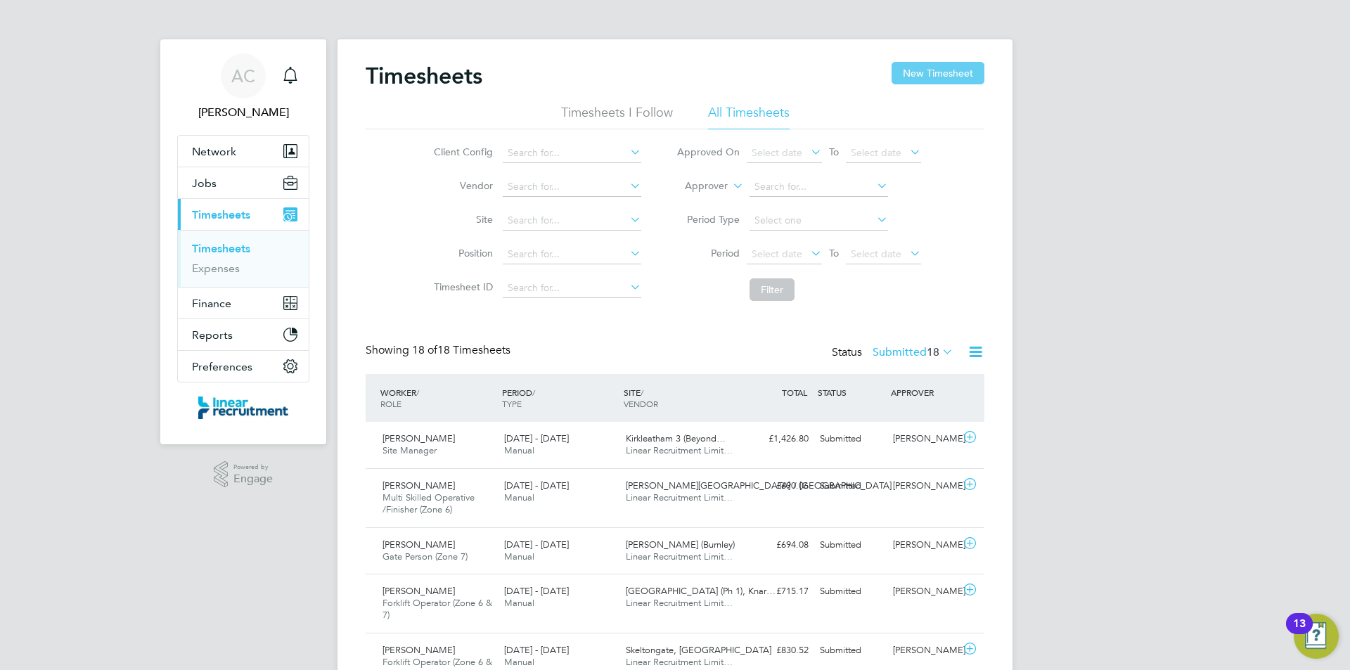
click at [934, 82] on button "New Timesheet" at bounding box center [937, 73] width 93 height 22
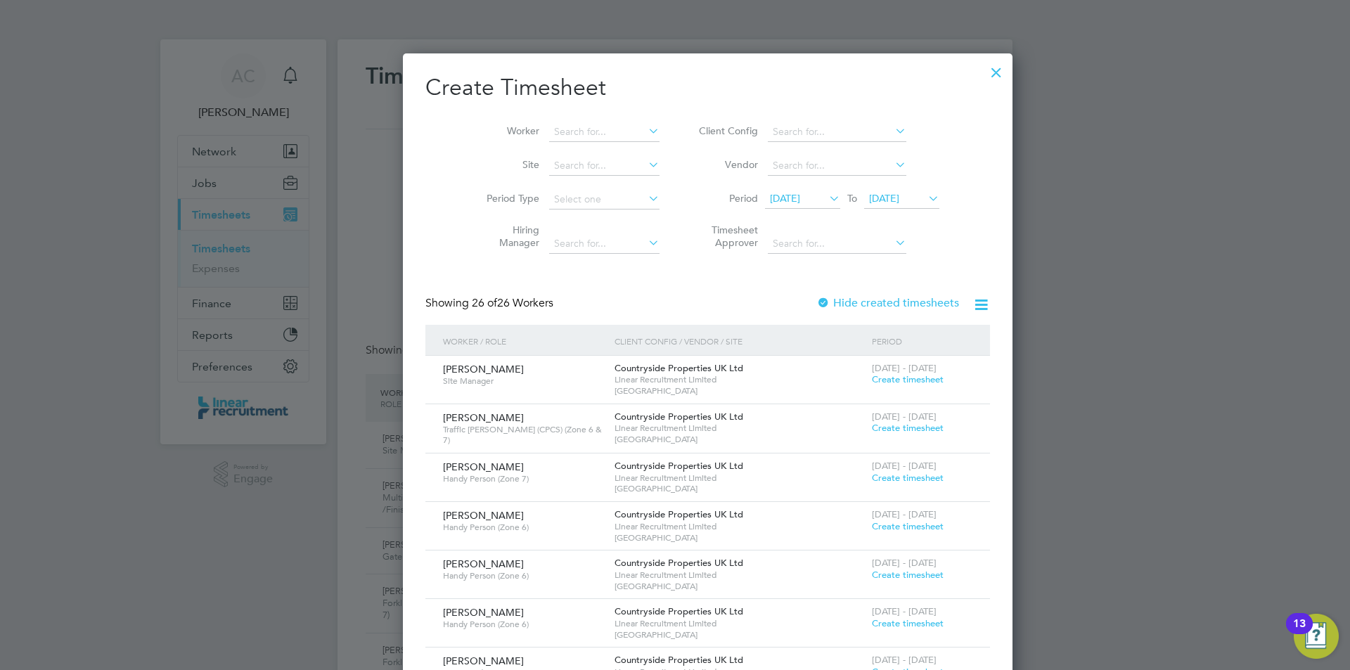
scroll to position [1881, 544]
click at [882, 186] on li "Period [DATE] To [DATE]" at bounding box center [817, 200] width 280 height 34
click at [887, 202] on span "[DATE]" at bounding box center [884, 198] width 30 height 13
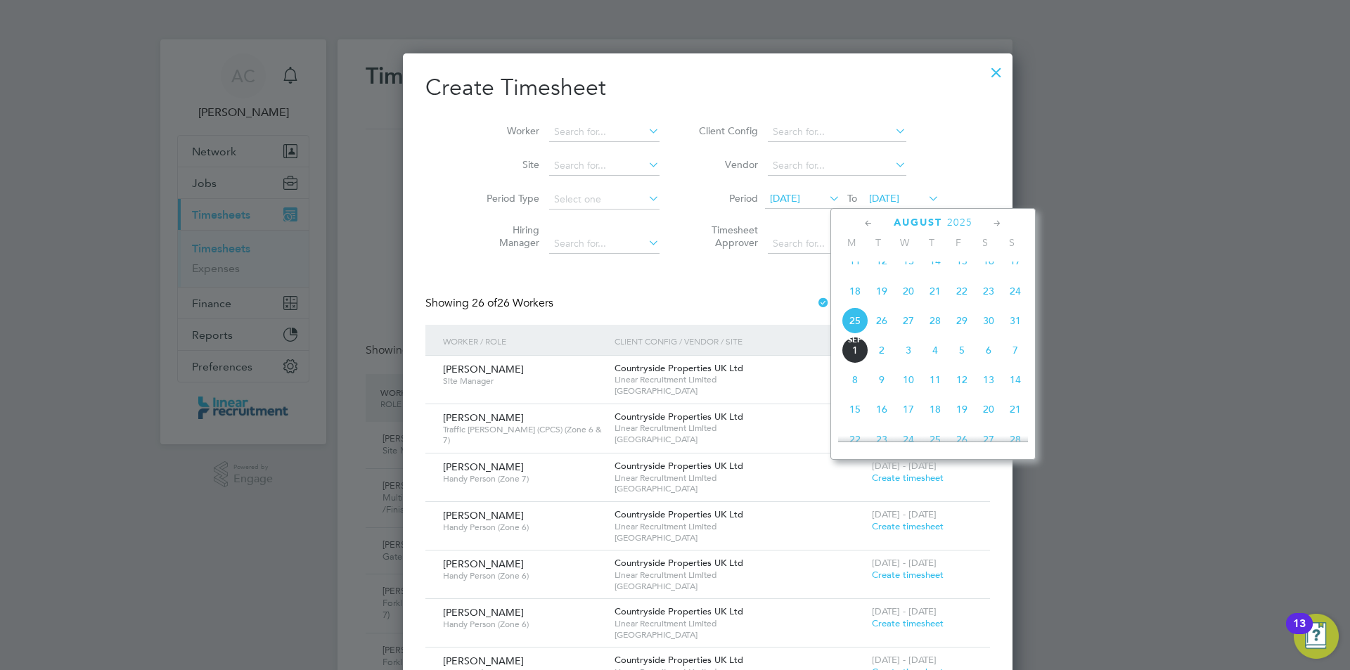
click at [1014, 334] on span "31" at bounding box center [1015, 320] width 27 height 27
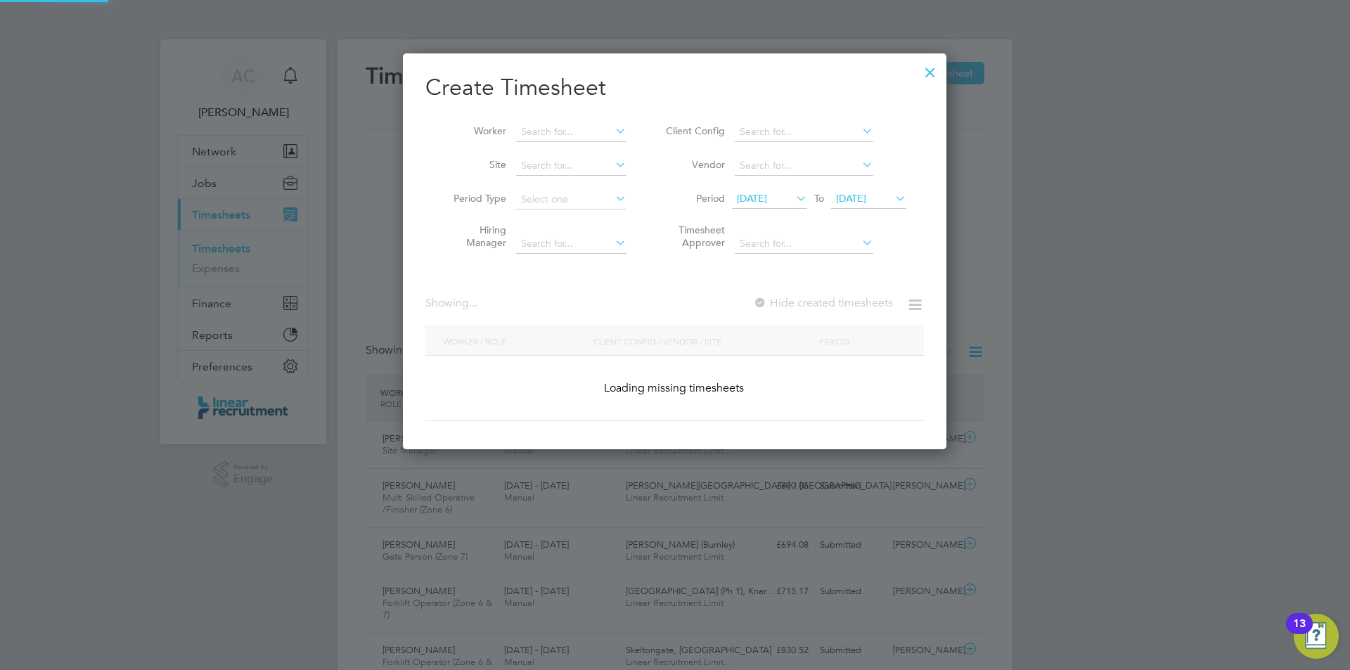
scroll to position [1881, 544]
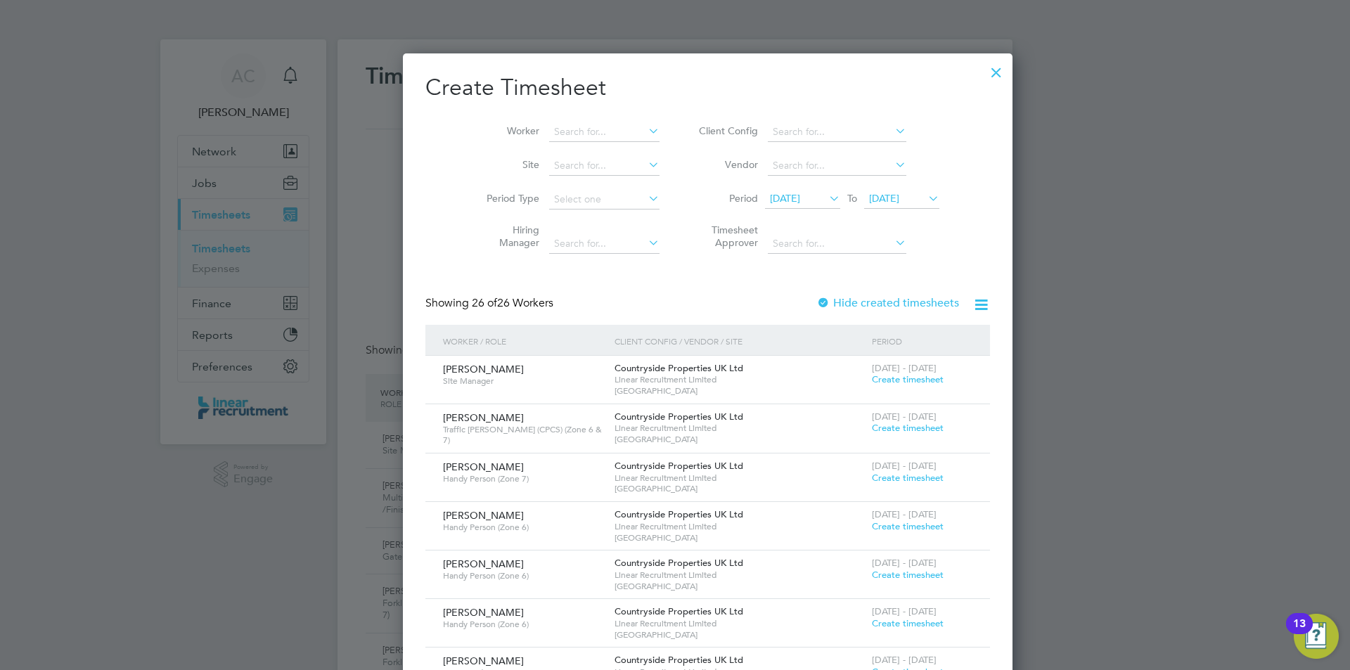
click at [775, 201] on span "[DATE]" at bounding box center [785, 198] width 30 height 13
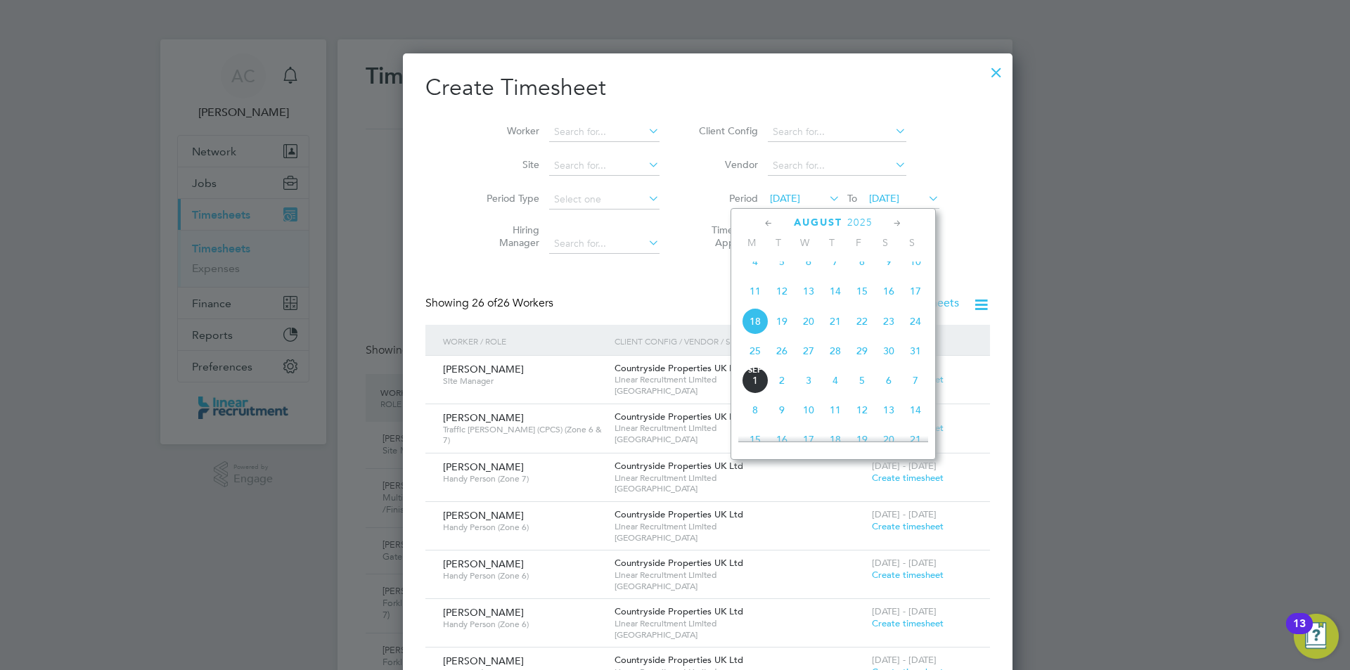
click at [757, 357] on span "25" at bounding box center [755, 350] width 27 height 27
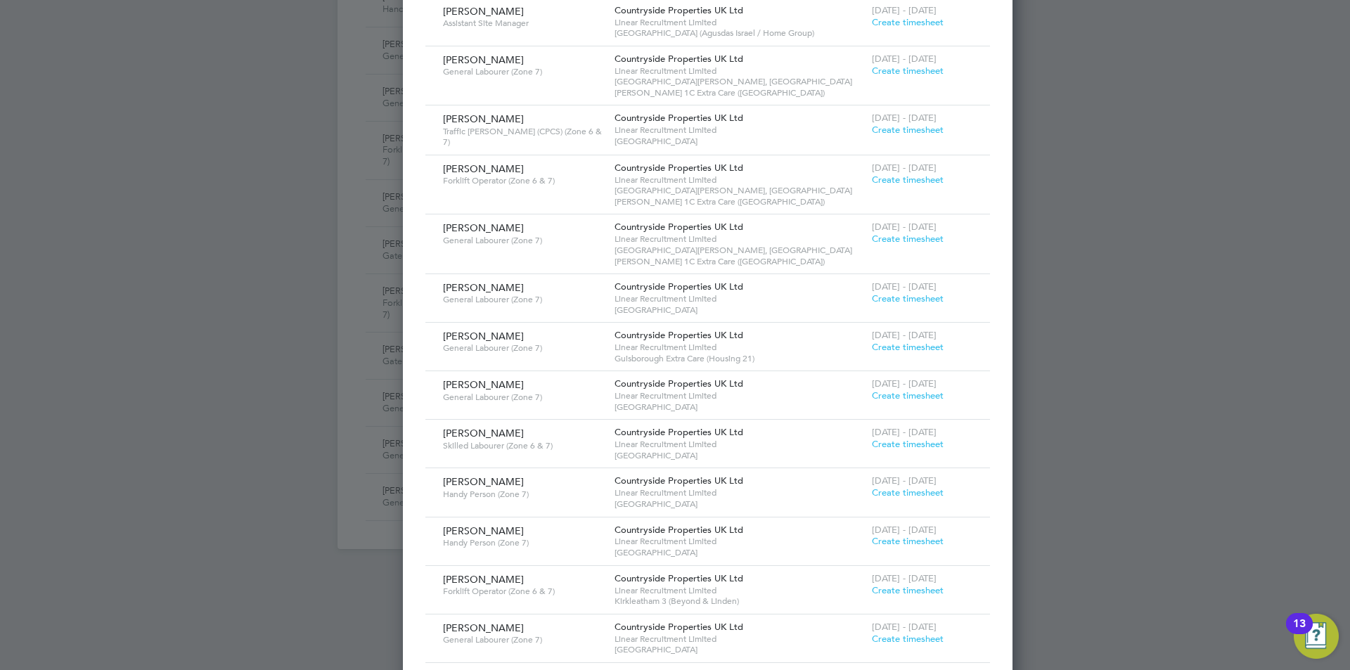
scroll to position [977, 0]
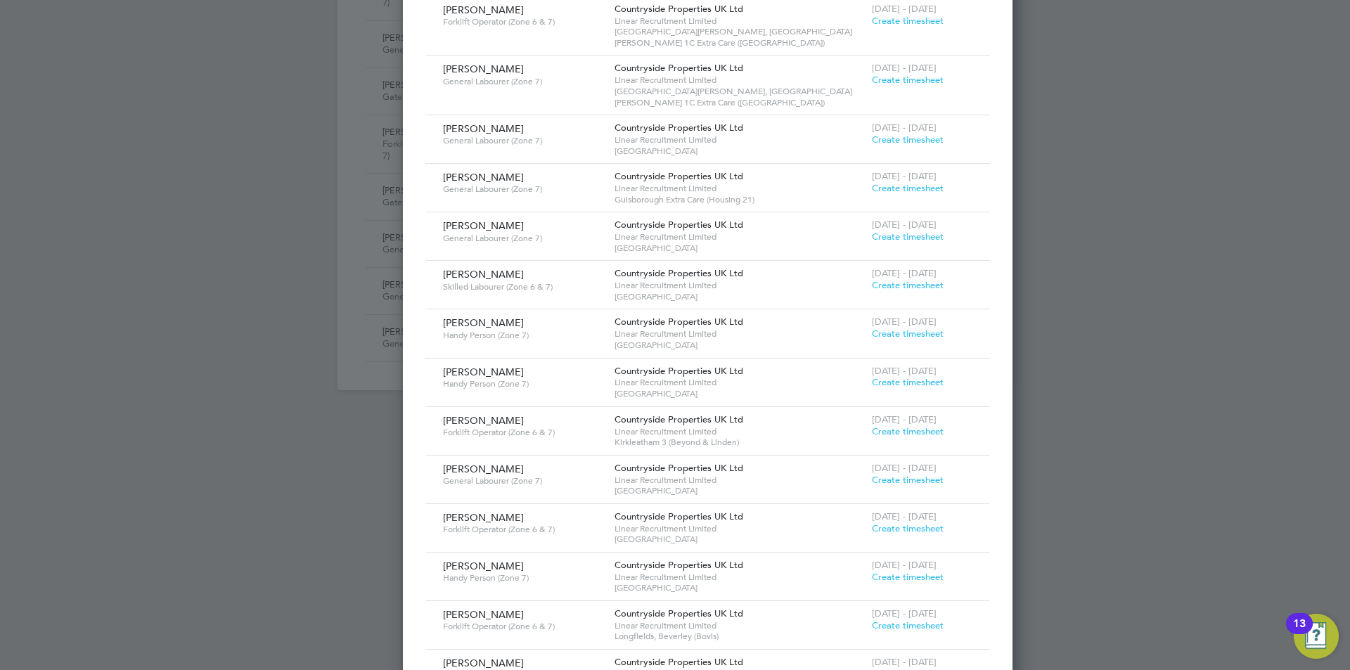
click at [872, 668] on span "Create timesheet" at bounding box center [908, 674] width 72 height 12
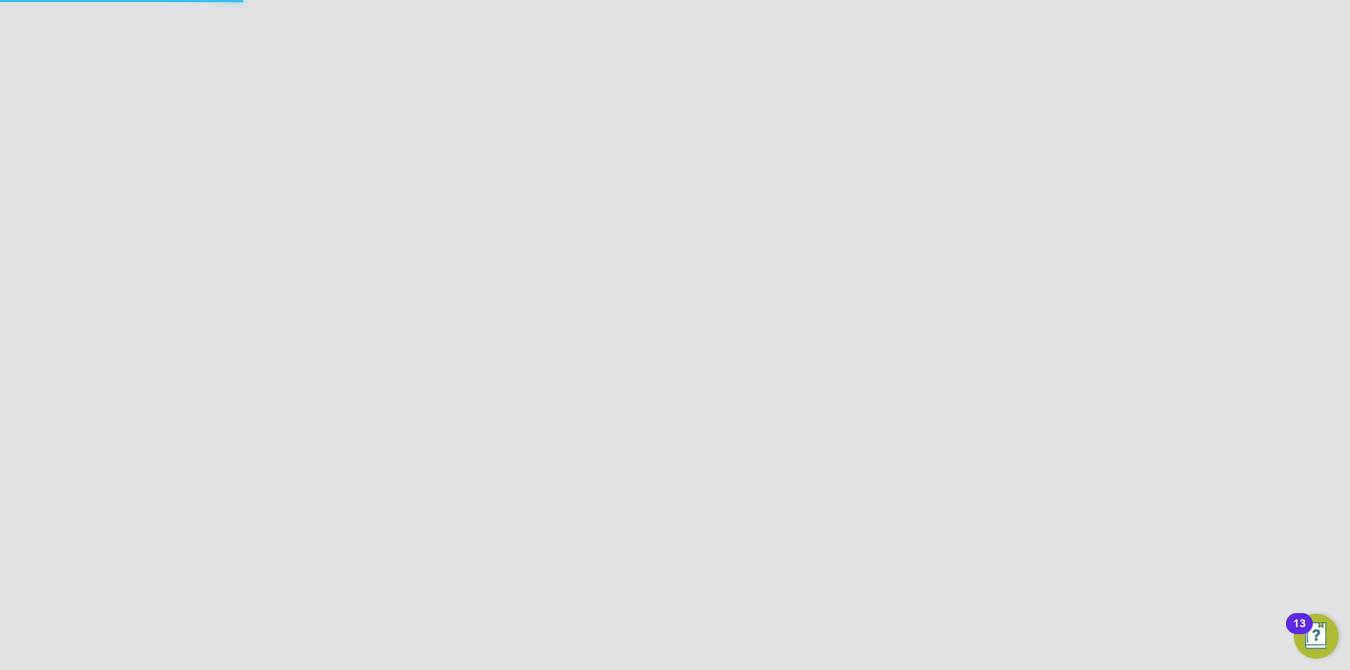
scroll to position [750, 0]
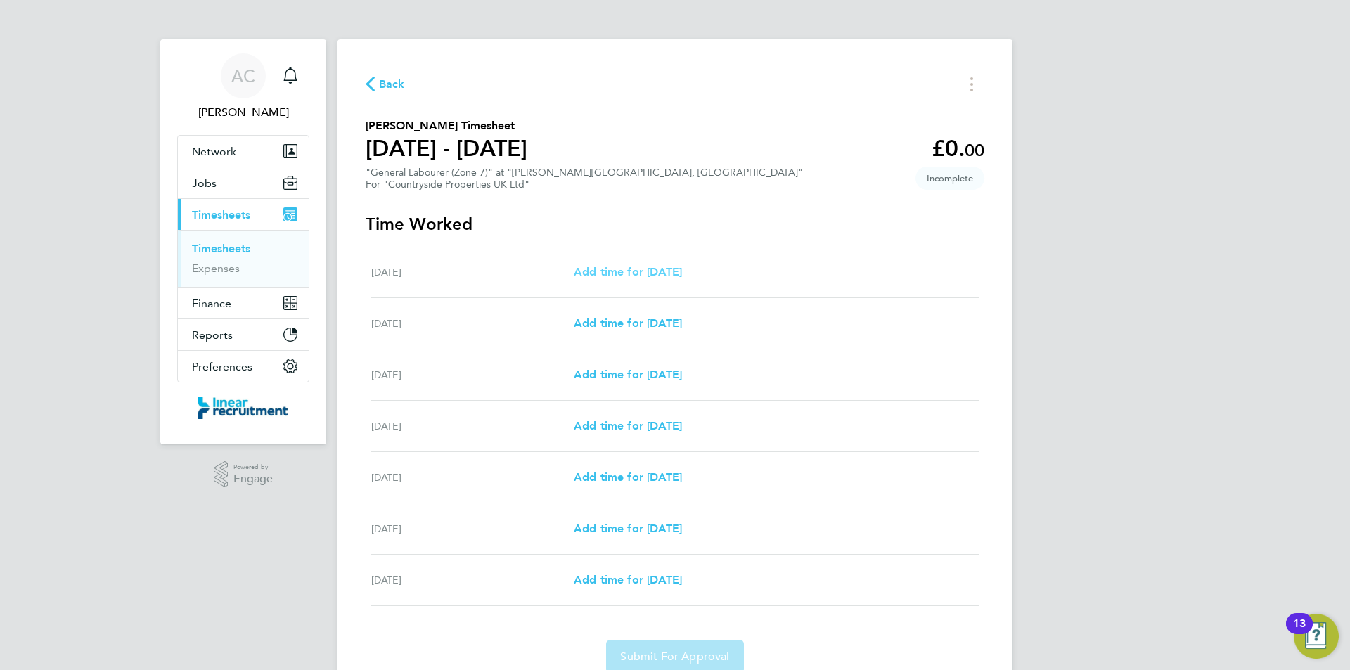
click at [682, 264] on link "Add time for [DATE]" at bounding box center [628, 272] width 108 height 17
select select "30"
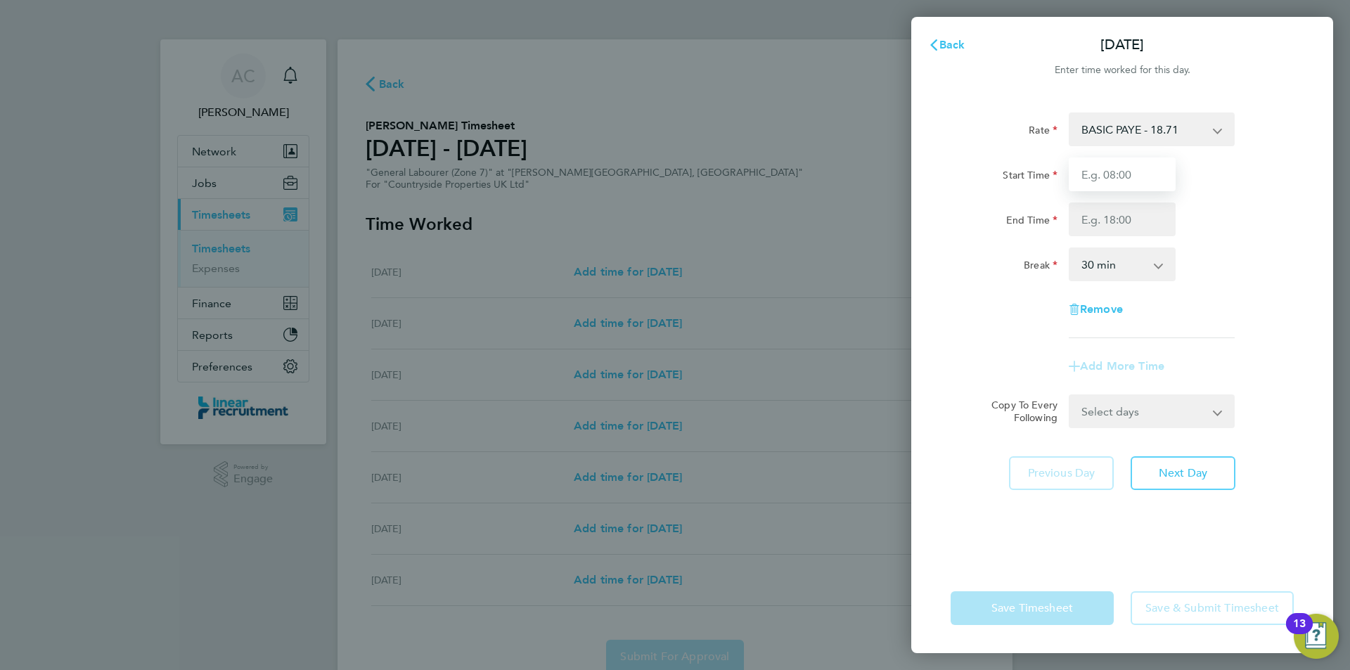
click at [1163, 172] on input "Start Time" at bounding box center [1122, 174] width 107 height 34
type input "07:30"
type input "17:00"
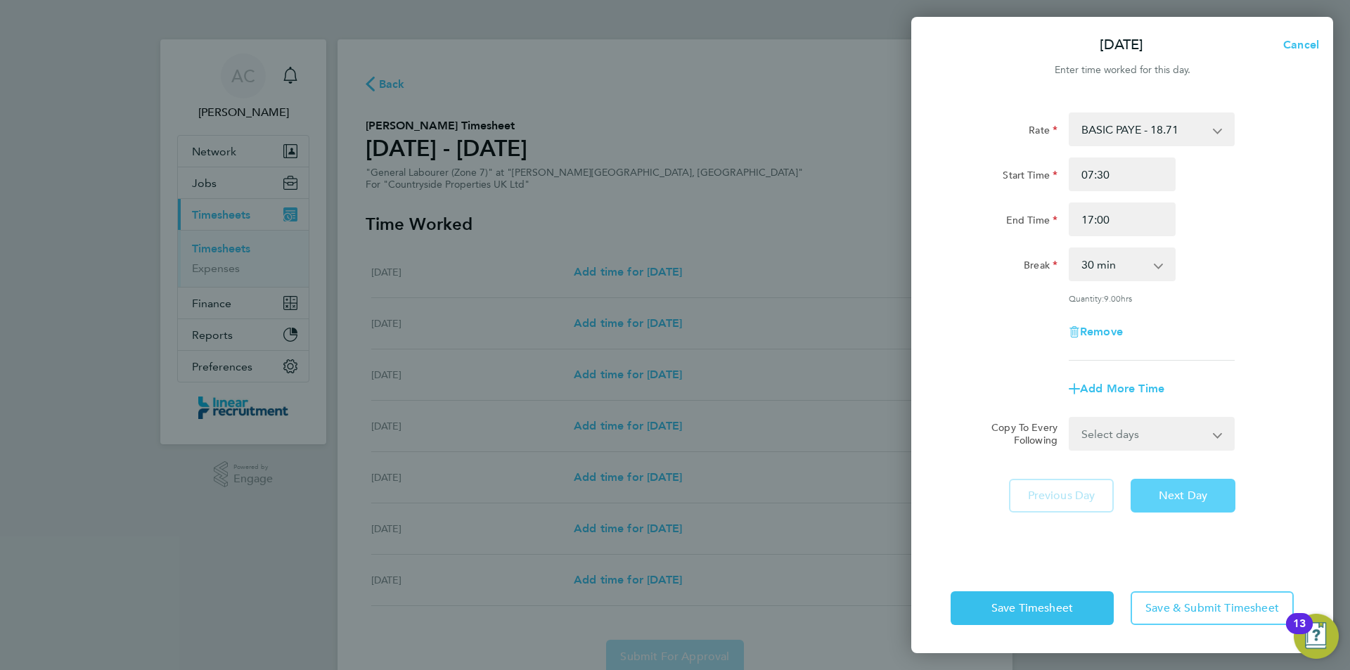
click at [1195, 496] on span "Next Day" at bounding box center [1183, 496] width 49 height 14
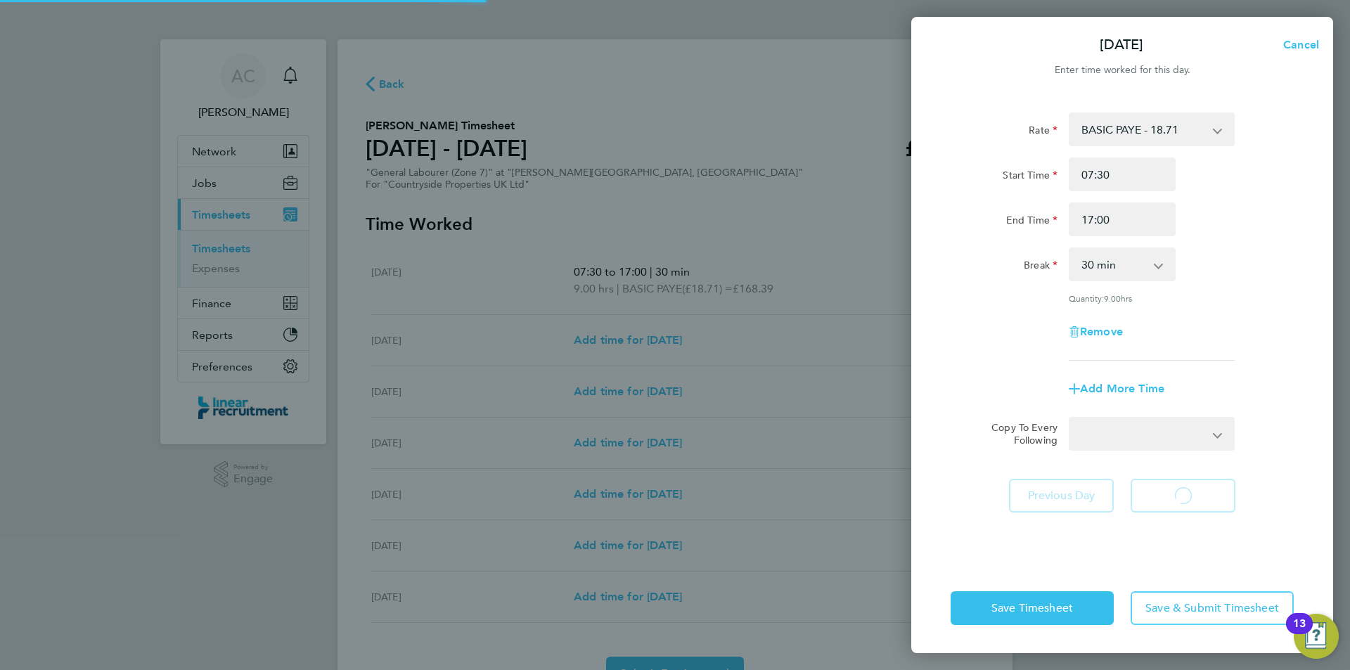
select select "30"
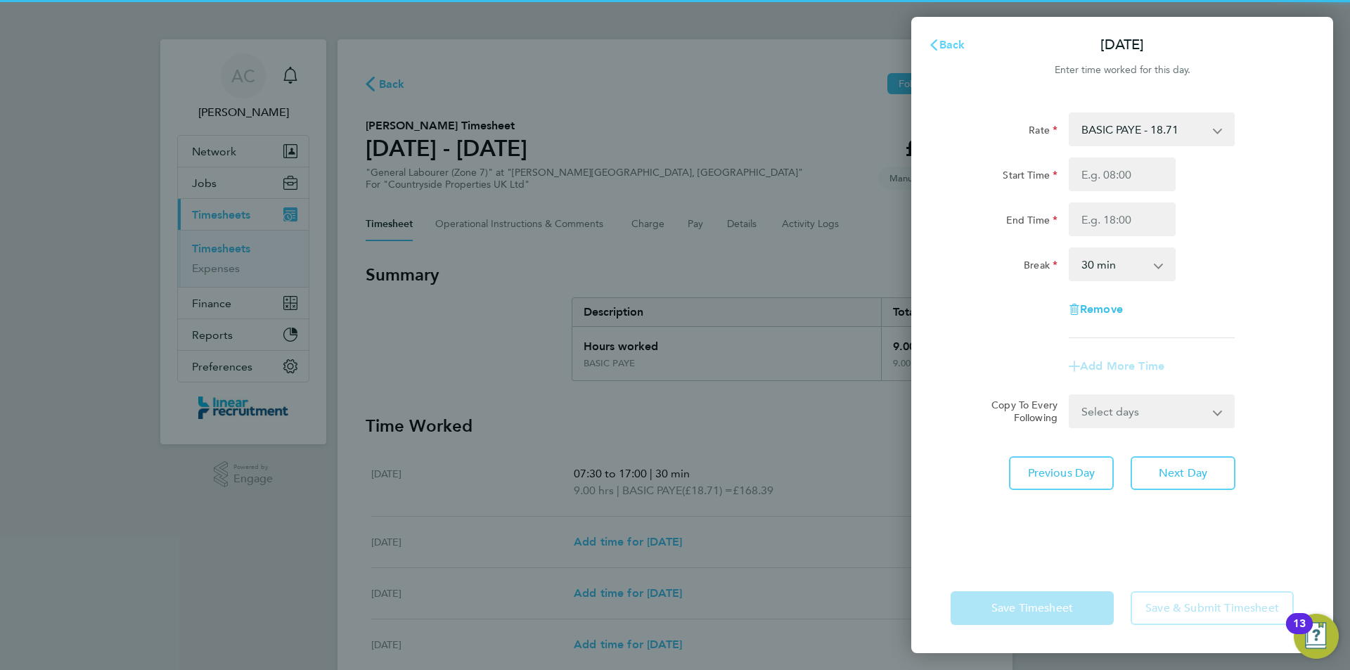
click at [953, 37] on button "Back" at bounding box center [946, 45] width 65 height 28
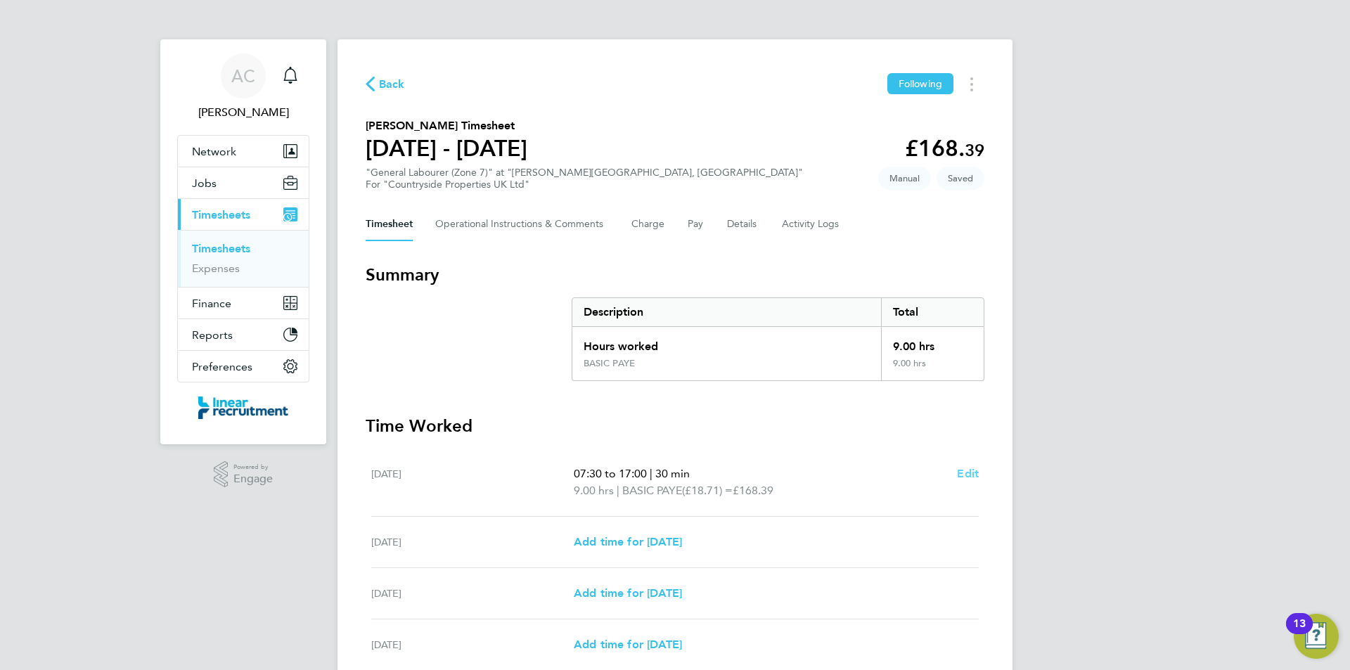
click at [958, 468] on span "Edit" at bounding box center [968, 473] width 22 height 13
select select "30"
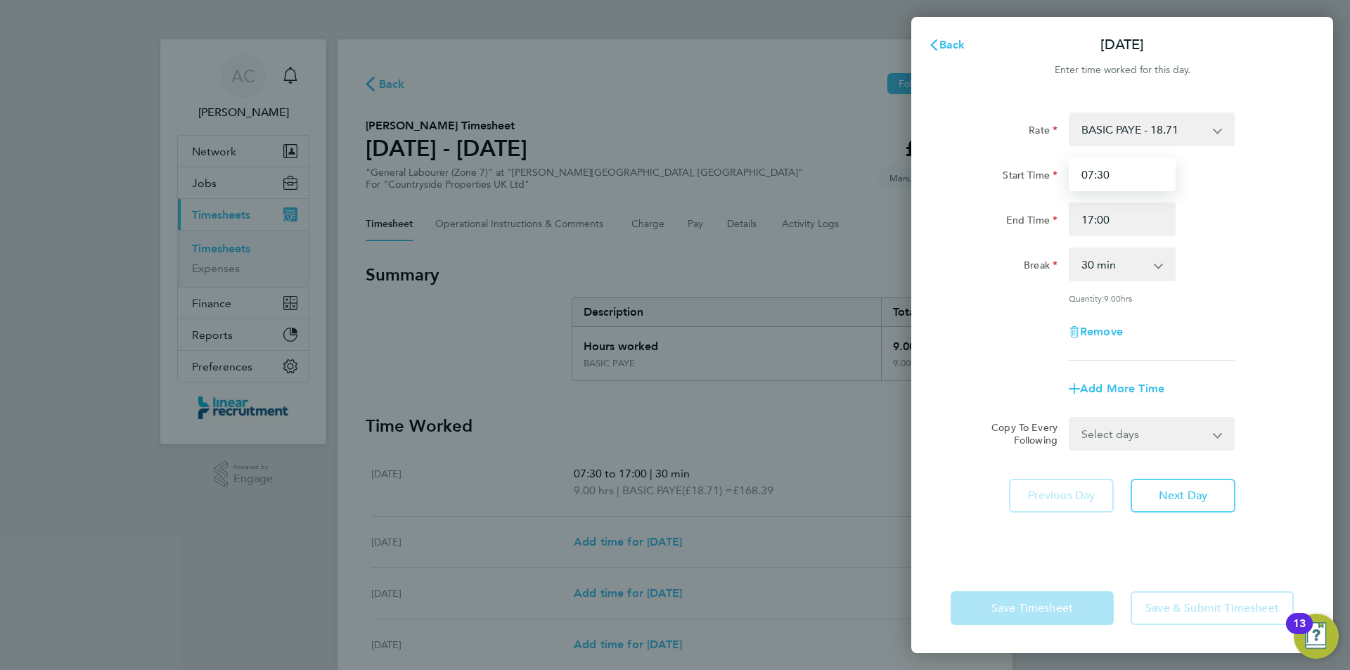
drag, startPoint x: 1144, startPoint y: 172, endPoint x: 998, endPoint y: 183, distance: 146.0
click at [998, 183] on div "Start Time 07:30" at bounding box center [1122, 174] width 354 height 34
type input "00:00"
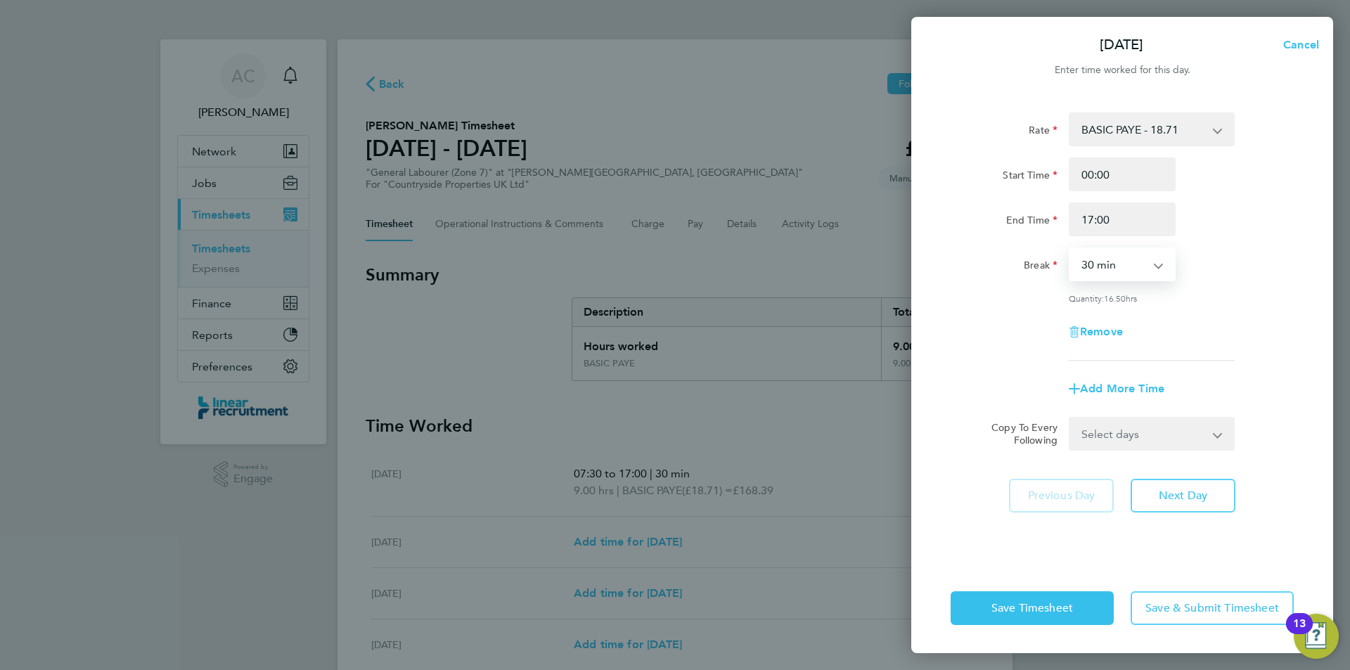
select select "0"
type input "00:00"
drag, startPoint x: 1206, startPoint y: 477, endPoint x: 1205, endPoint y: 498, distance: 21.1
click at [1206, 479] on div "Rate BASIC PAYE - 18.71 Start Time 00:00 End Time 00:00 Break 0 min 15 min 30 m…" at bounding box center [1122, 330] width 422 height 468
click at [1205, 498] on span "Next Day" at bounding box center [1183, 496] width 49 height 14
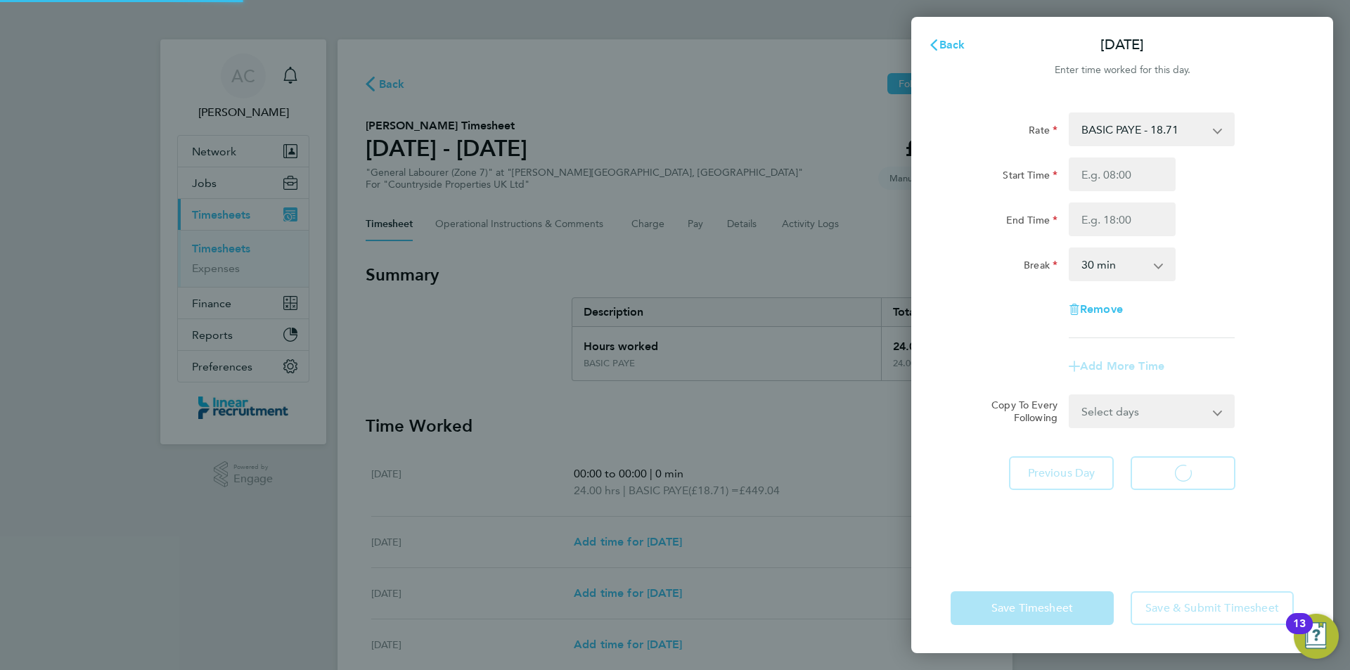
select select "30"
click at [1137, 163] on input "Start Time" at bounding box center [1122, 174] width 107 height 34
type input "07:30"
type input "17:00"
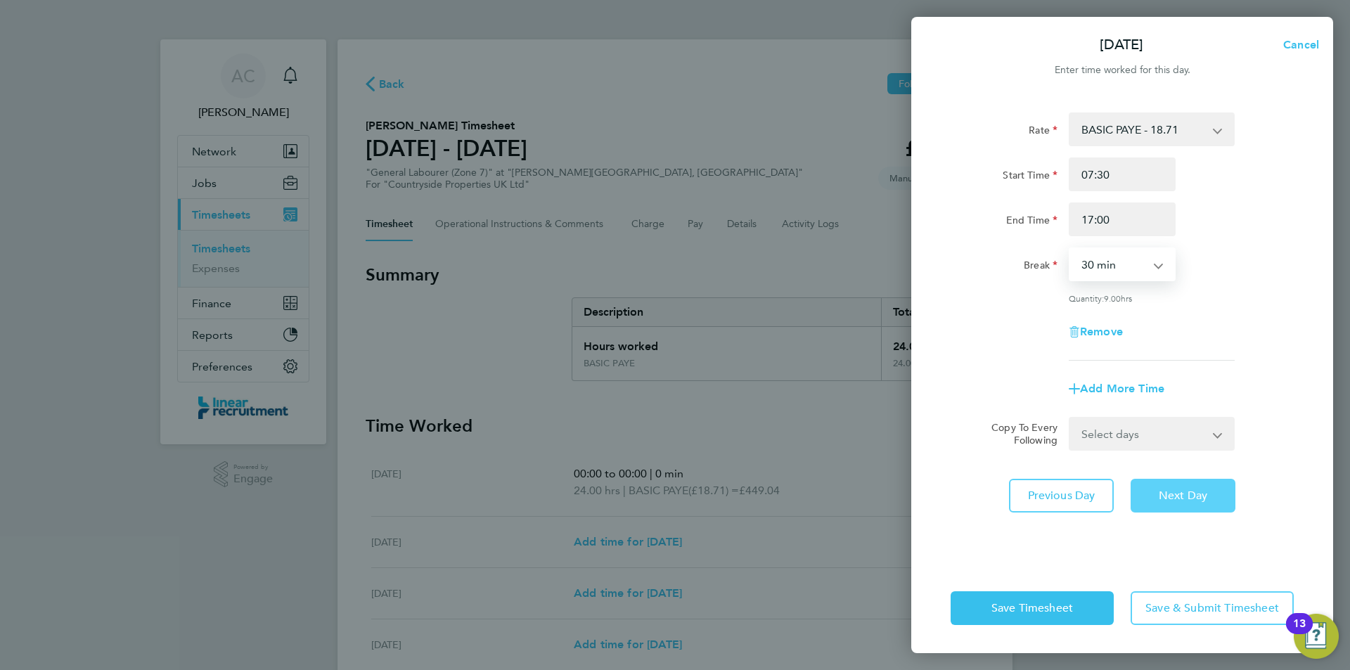
click at [1175, 489] on span "Next Day" at bounding box center [1183, 496] width 49 height 14
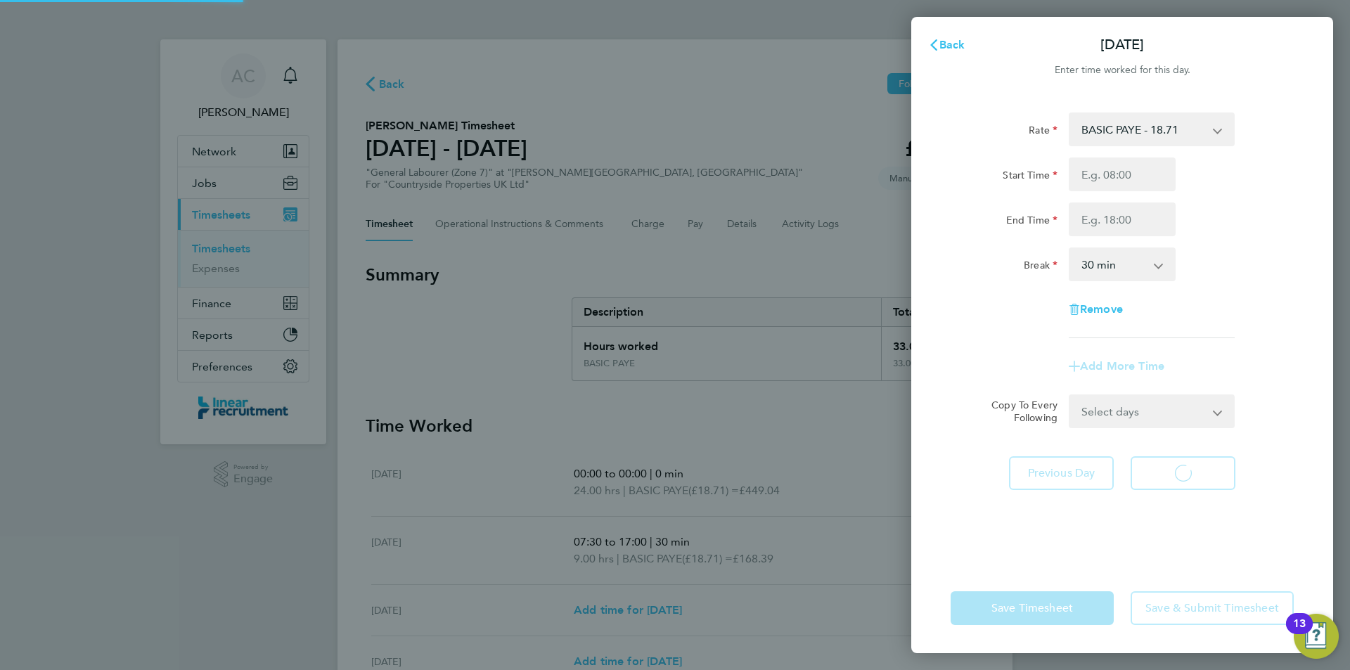
select select "30"
type input "07:30"
type input "17:00"
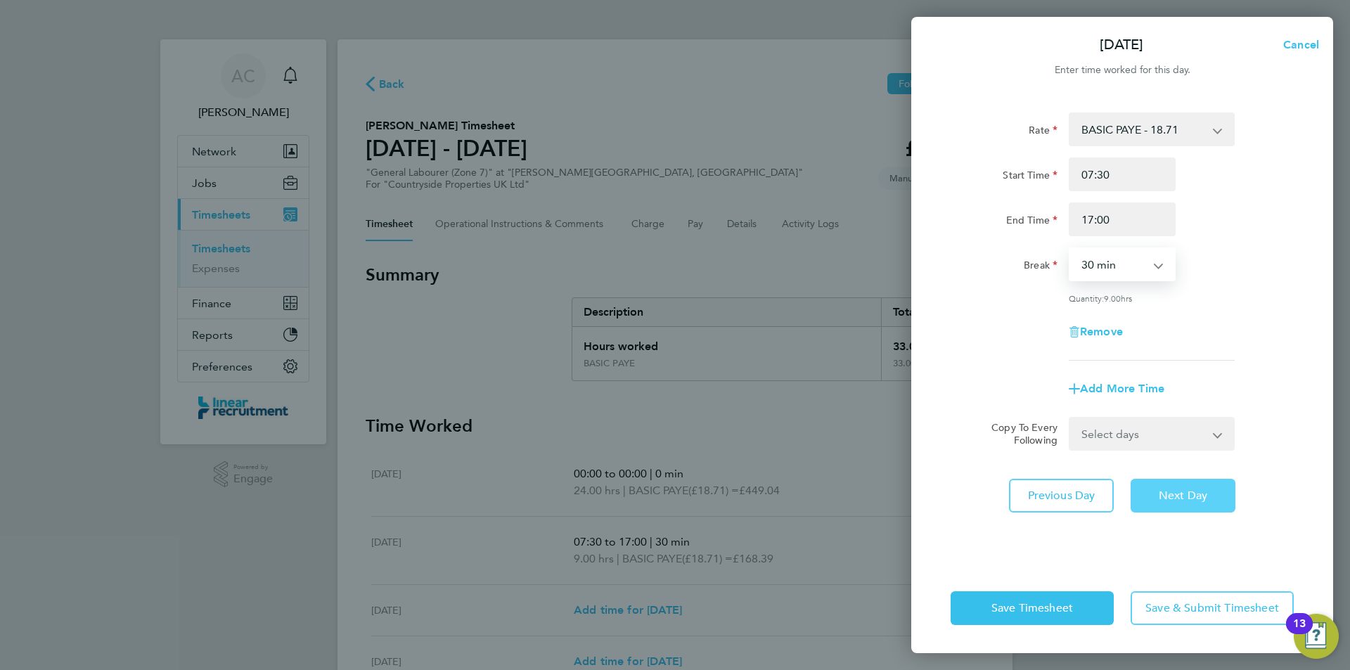
click at [1197, 496] on span "Next Day" at bounding box center [1183, 496] width 49 height 14
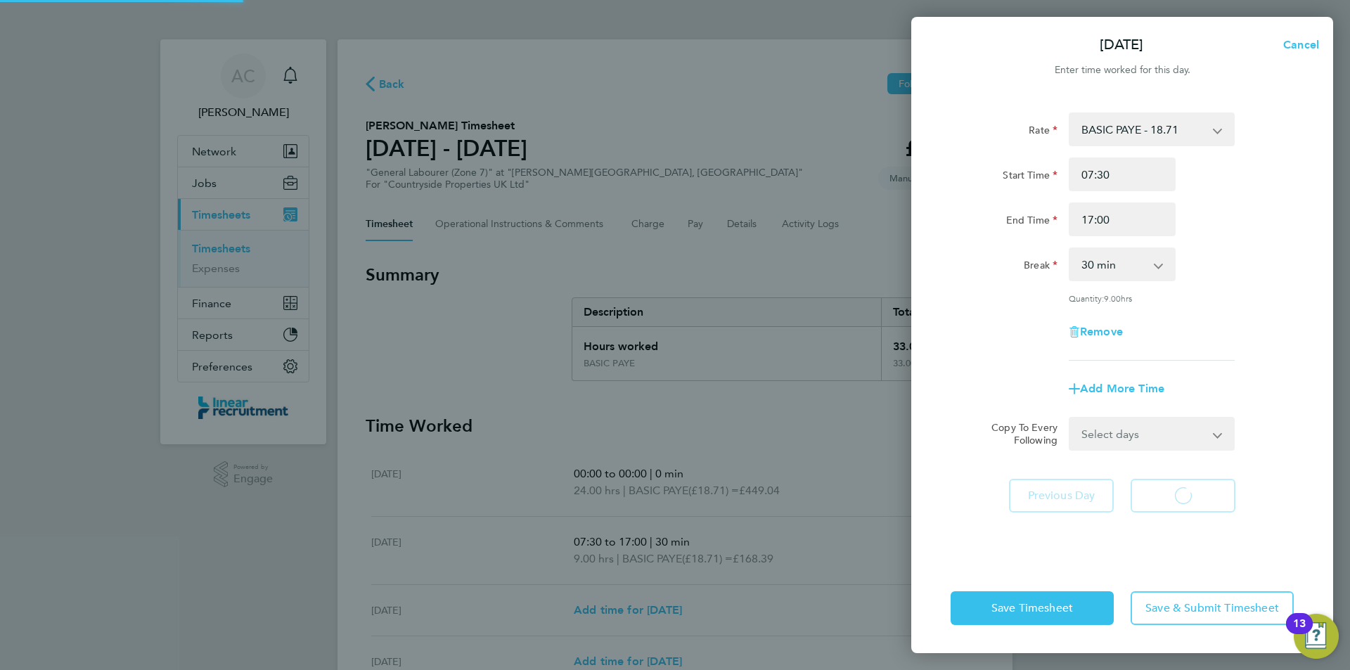
select select "30"
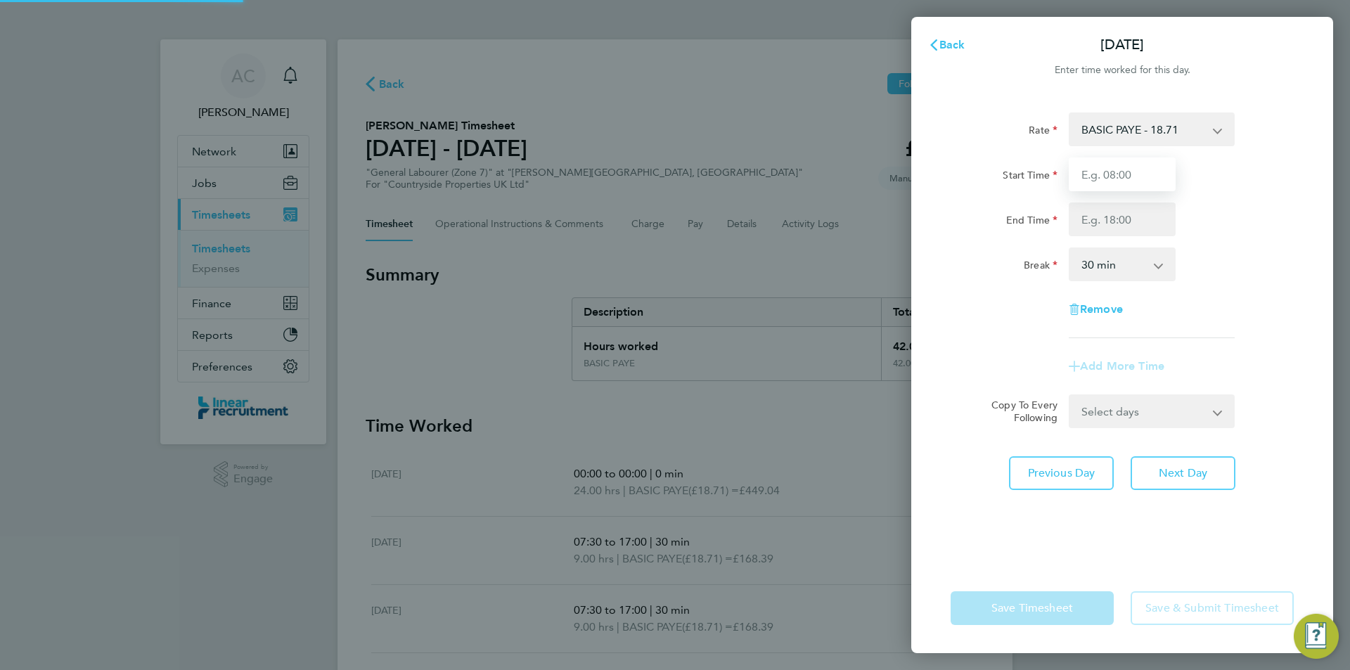
click at [1099, 176] on input "Start Time" at bounding box center [1122, 174] width 107 height 34
type input "07:30"
type input "17:00"
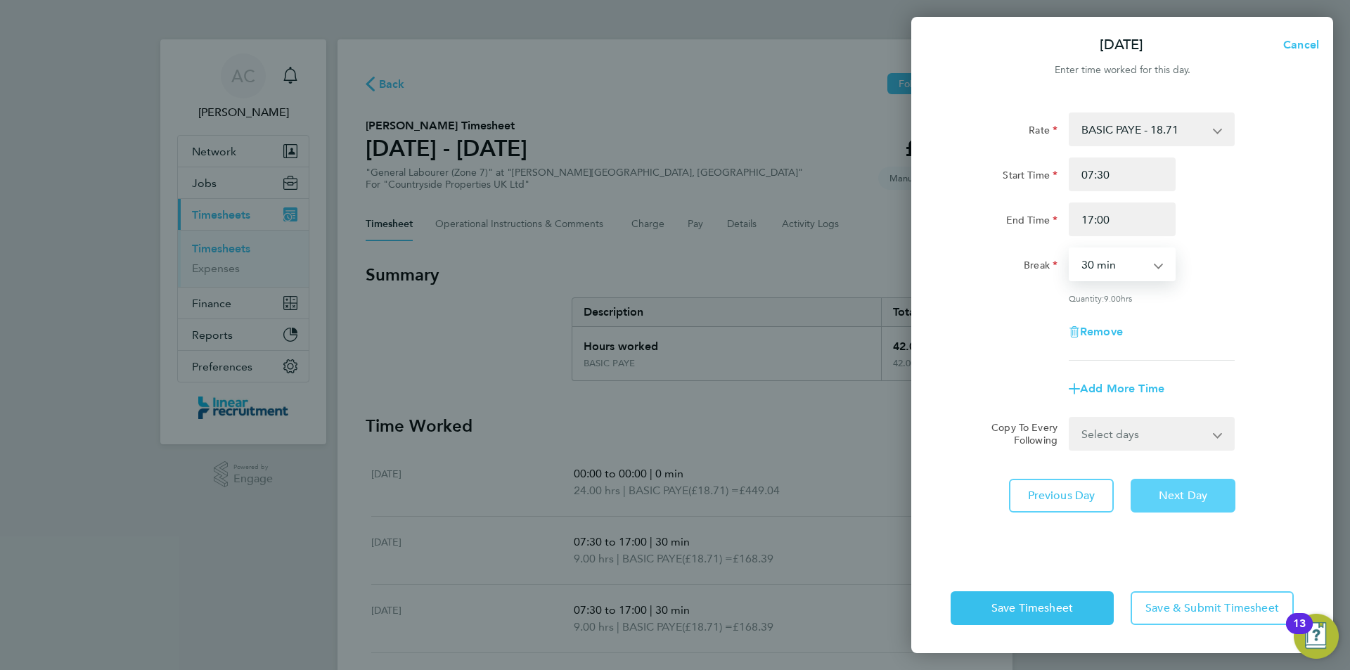
click at [1179, 488] on button "Next Day" at bounding box center [1182, 496] width 105 height 34
select select "30"
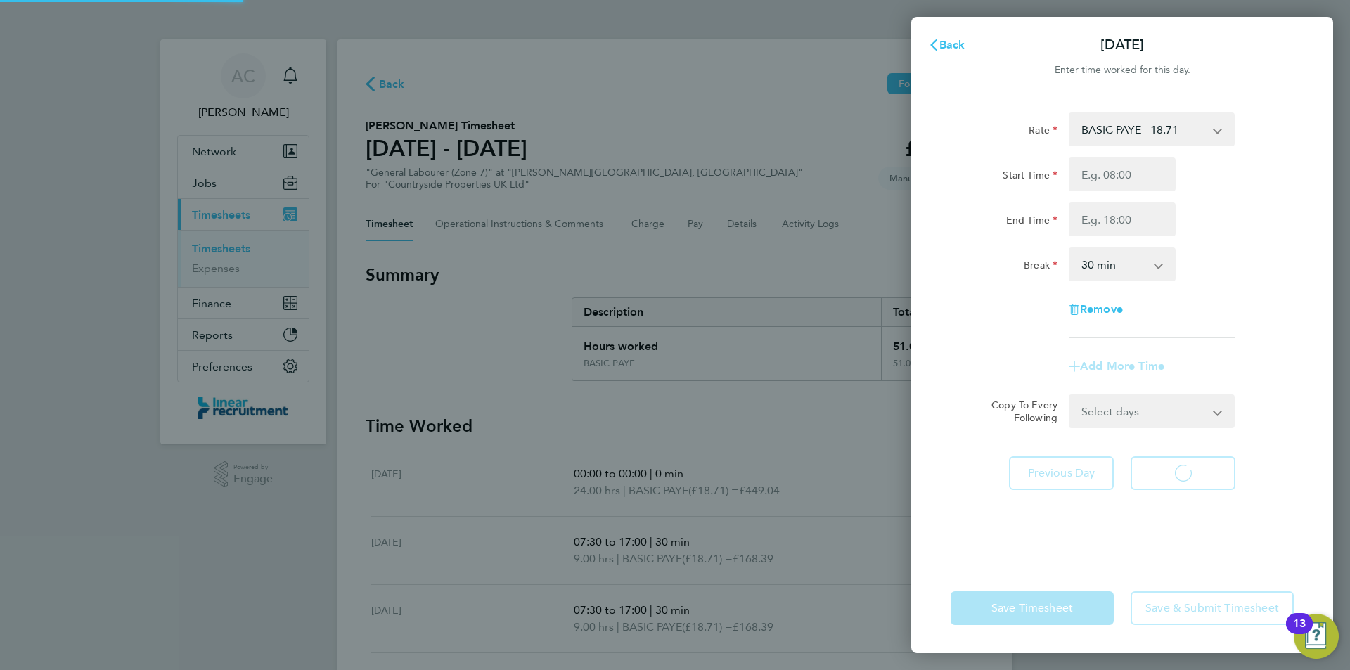
select select "30"
click at [1102, 181] on input "Start Time" at bounding box center [1122, 174] width 107 height 34
type input "07:30"
type input "17:00"
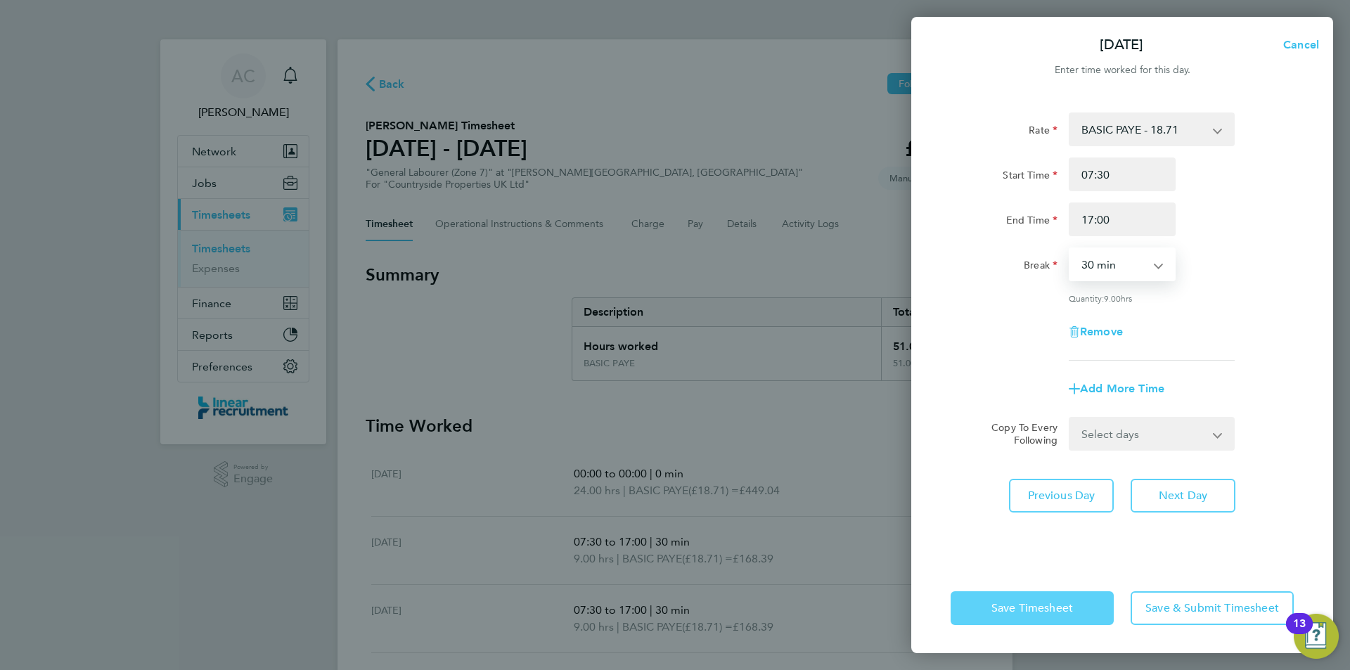
click at [1057, 610] on span "Save Timesheet" at bounding box center [1032, 608] width 82 height 14
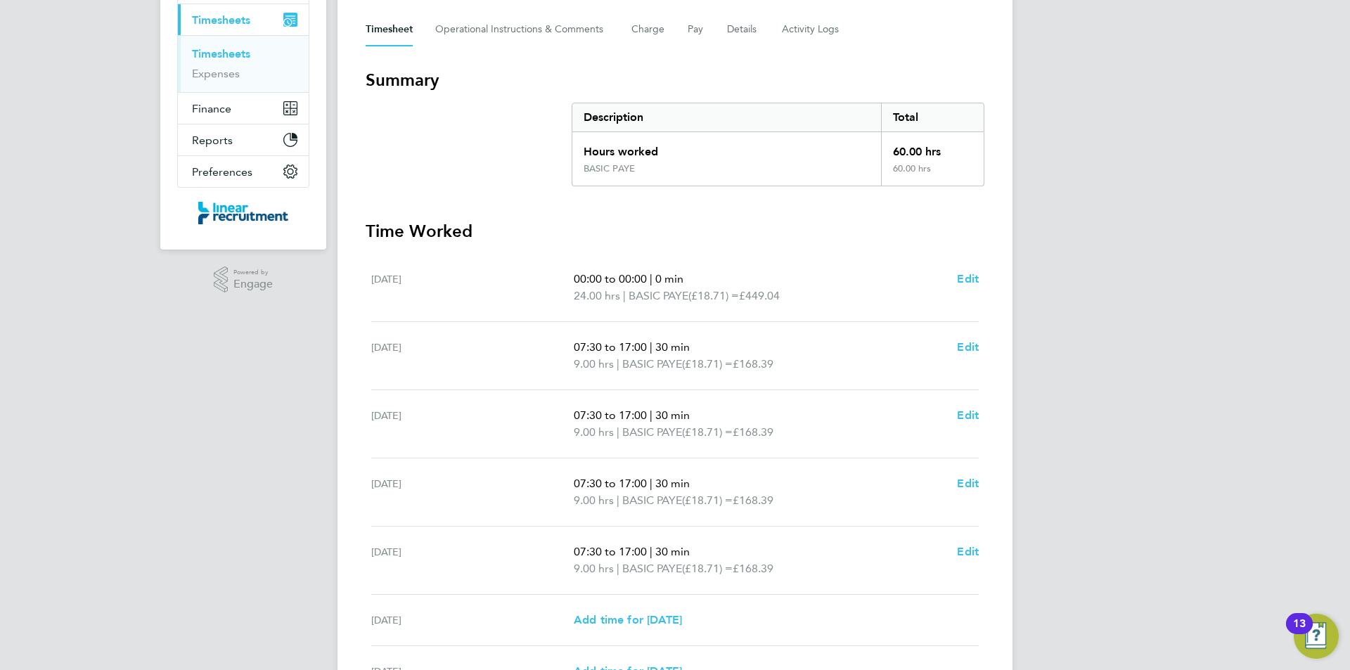
scroll to position [211, 0]
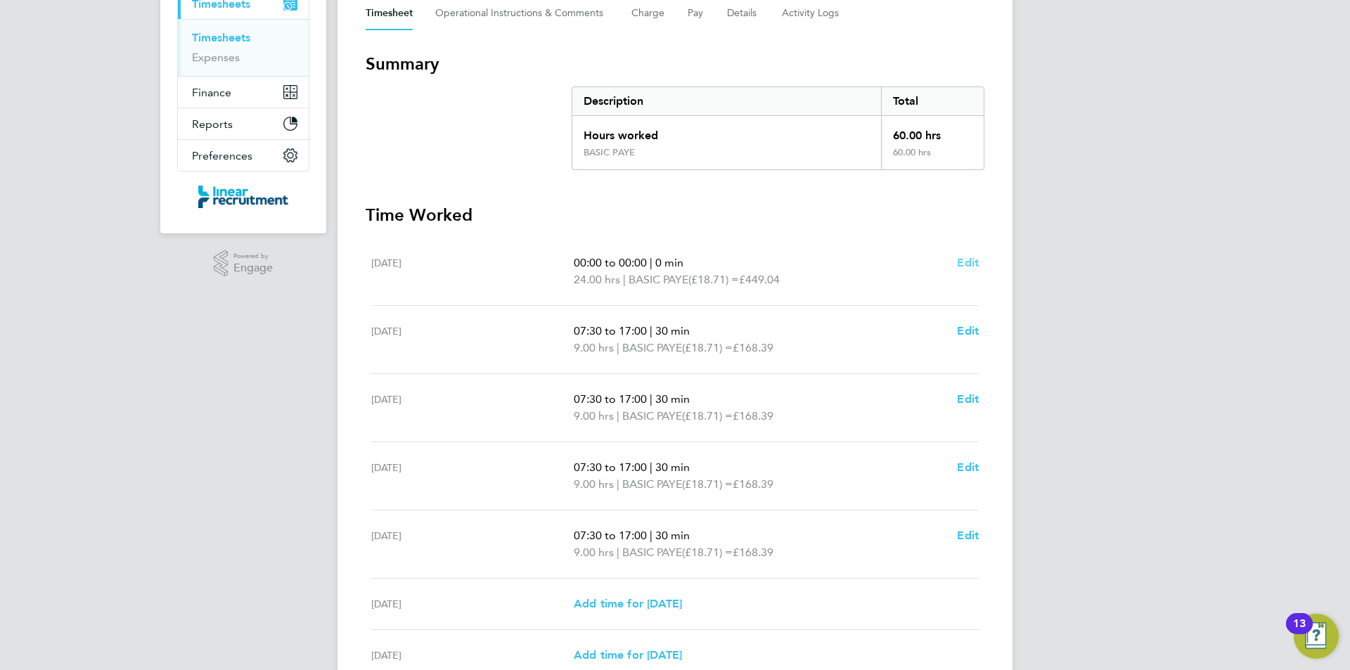
click at [976, 259] on span "Edit" at bounding box center [968, 262] width 22 height 13
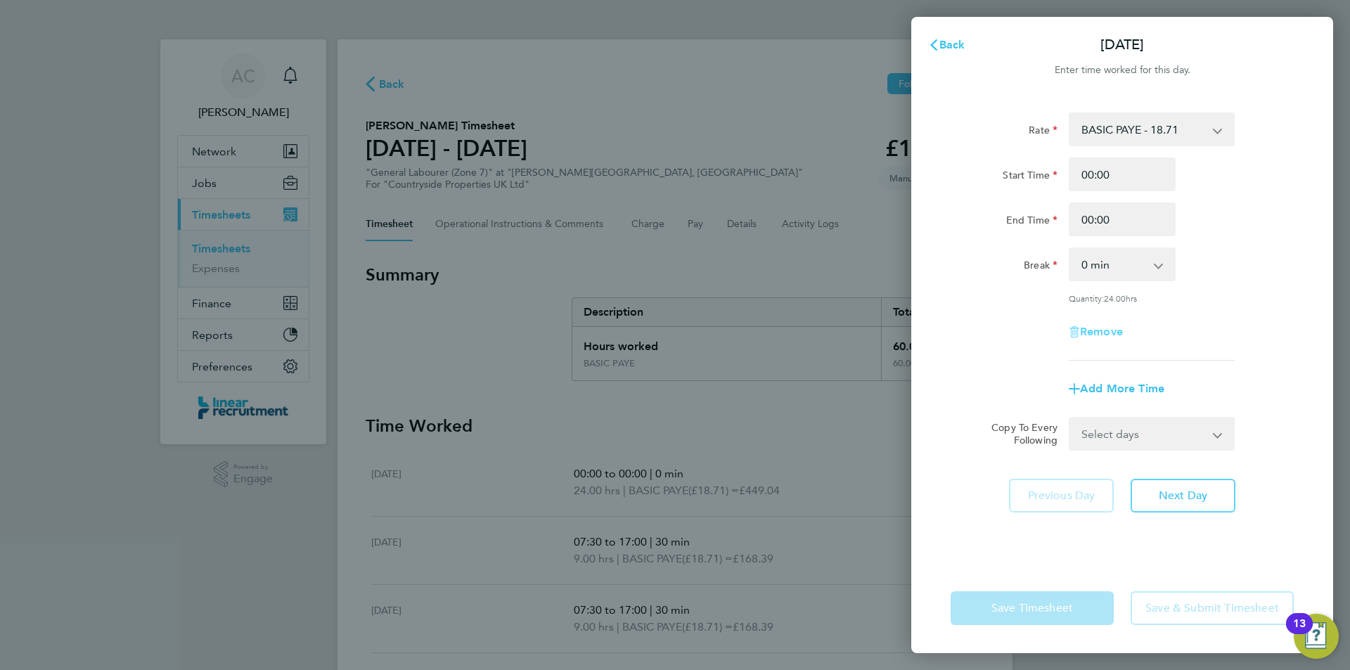
click at [1107, 329] on span "Remove" at bounding box center [1101, 331] width 43 height 13
select select "null"
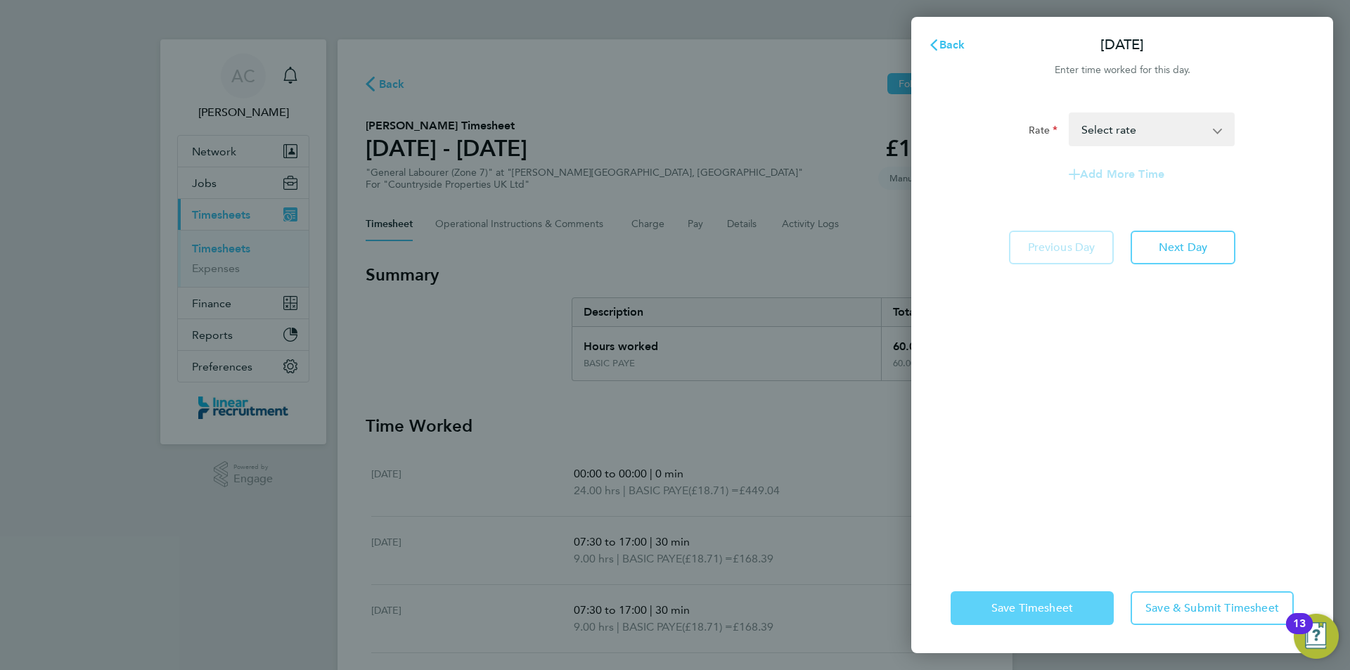
click at [1093, 598] on button "Save Timesheet" at bounding box center [1032, 608] width 163 height 34
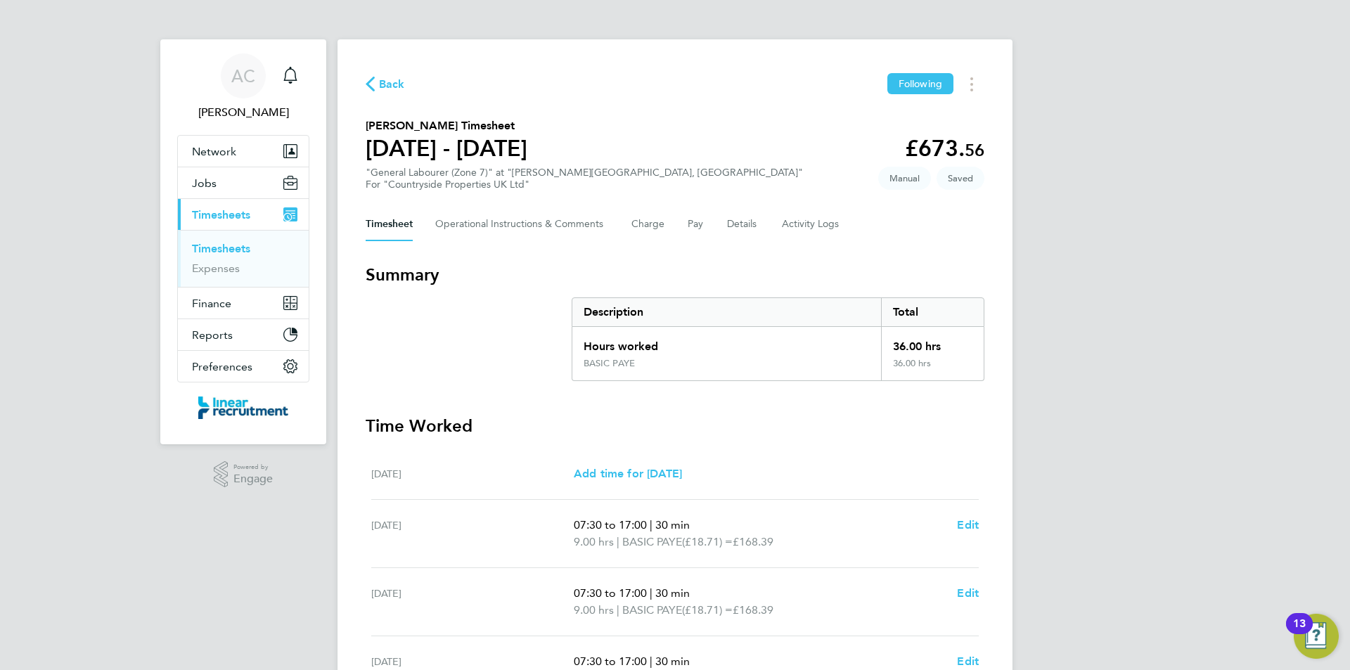
click at [1153, 356] on div "AC [PERSON_NAME] Notifications Applications: Network Team Members Businesses Si…" at bounding box center [675, 499] width 1350 height 999
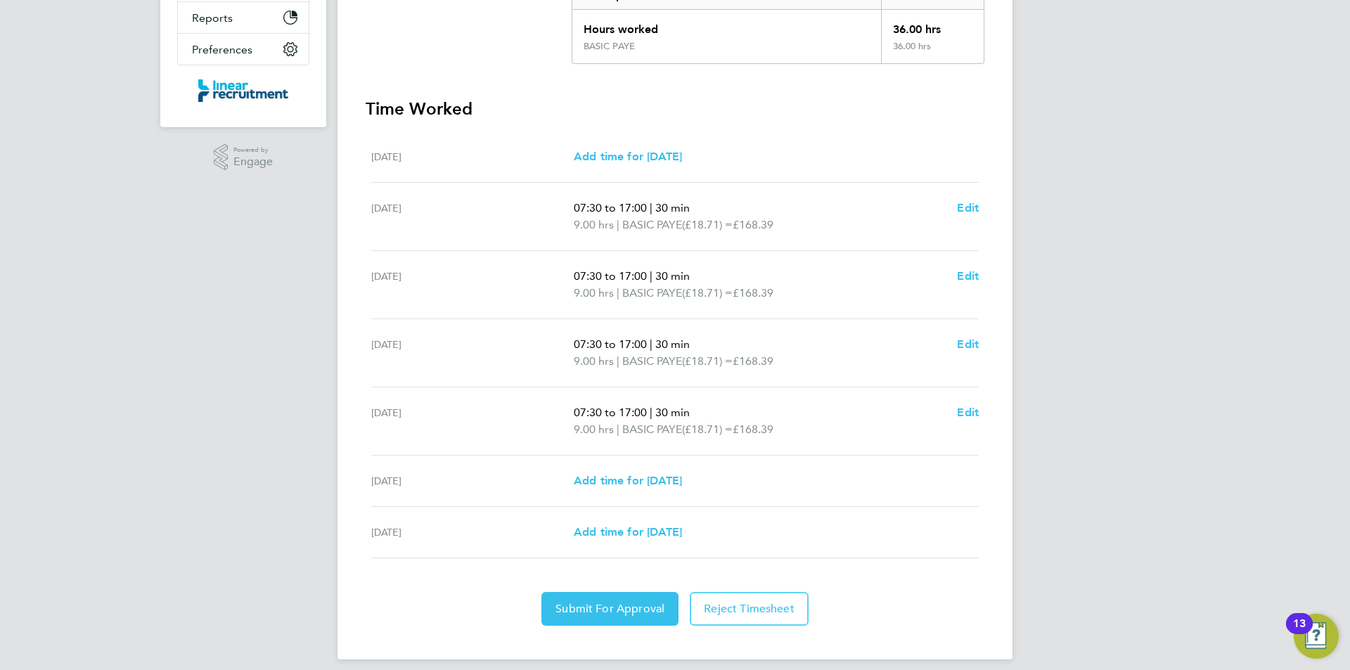
scroll to position [329, 0]
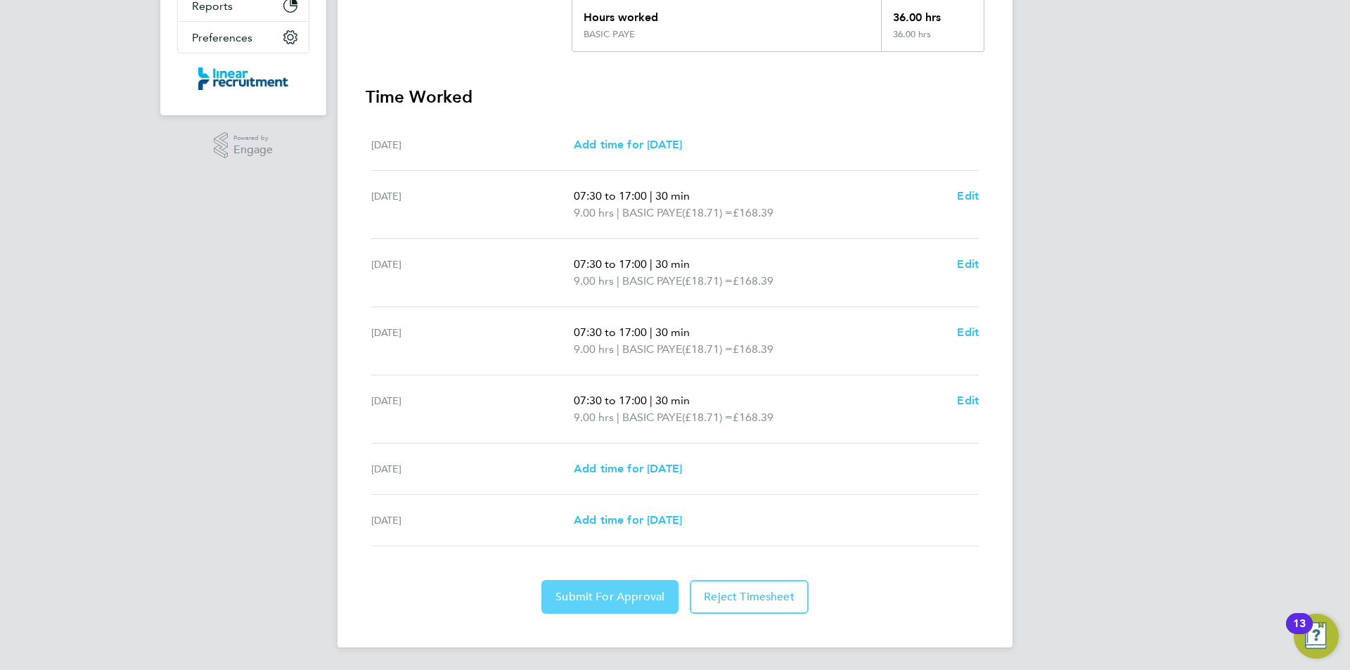
click at [581, 612] on button "Submit For Approval" at bounding box center [609, 597] width 137 height 34
